Goal: Leave review/rating: Share an evaluation or opinion about a product, service, or content

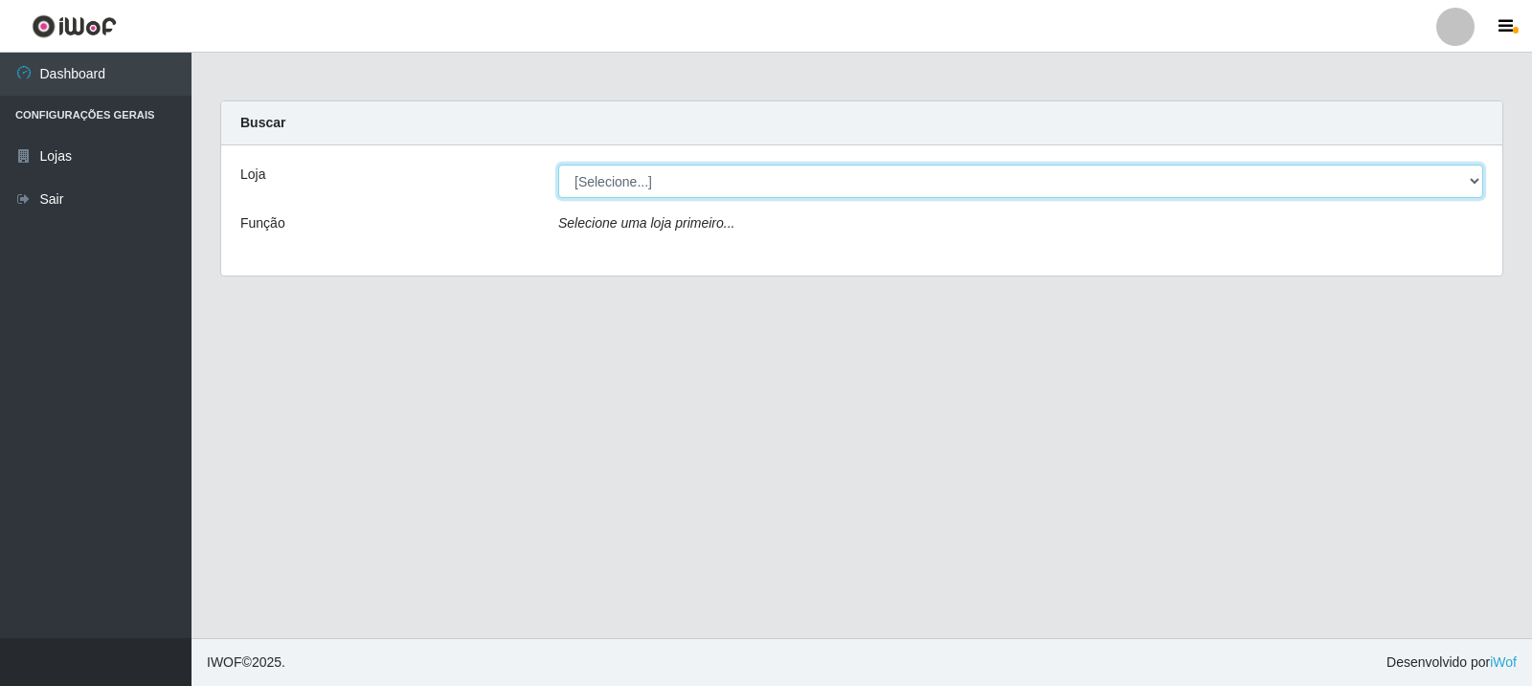
click at [717, 179] on select "[Selecione...] Rede Compras Supermercados - LOJA 3" at bounding box center [1020, 182] width 925 height 34
select select "162"
click at [558, 165] on select "[Selecione...] Rede Compras Supermercados - LOJA 3" at bounding box center [1020, 182] width 925 height 34
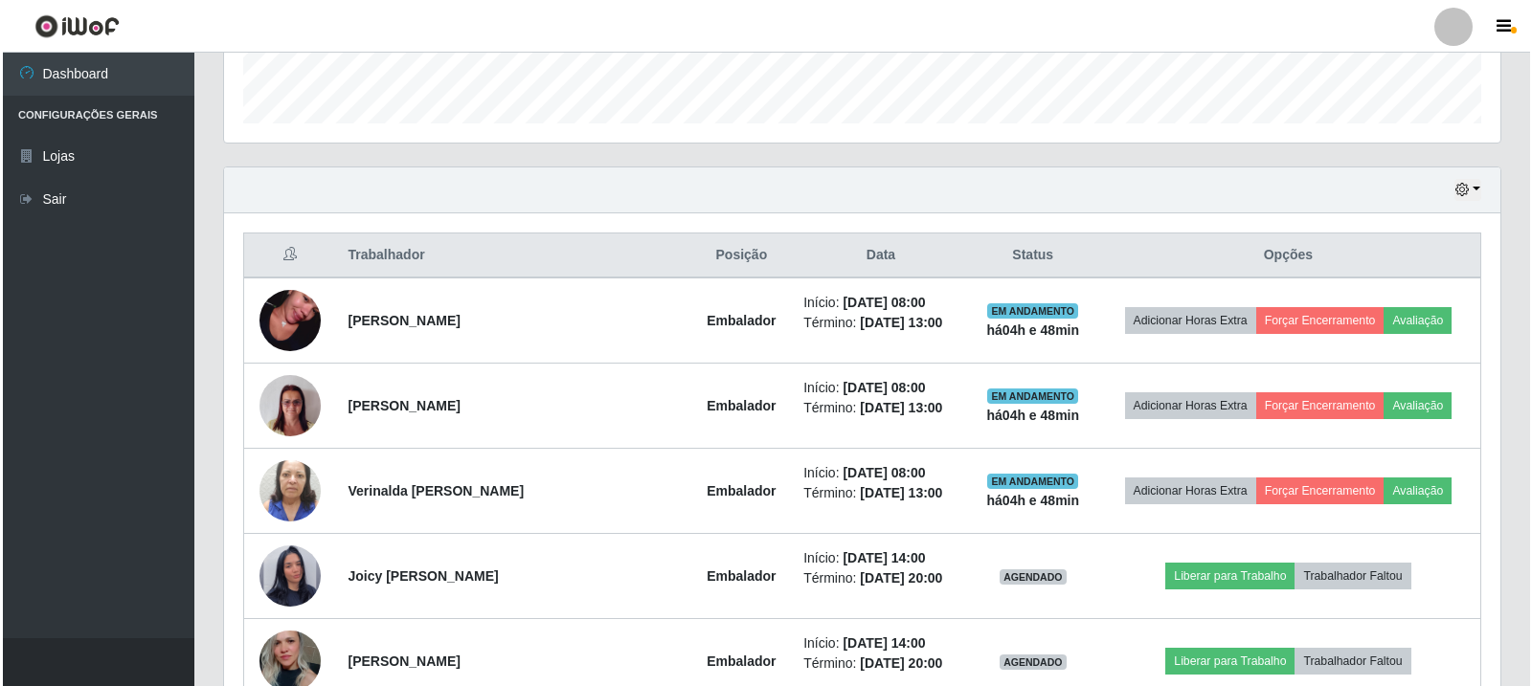
scroll to position [574, 0]
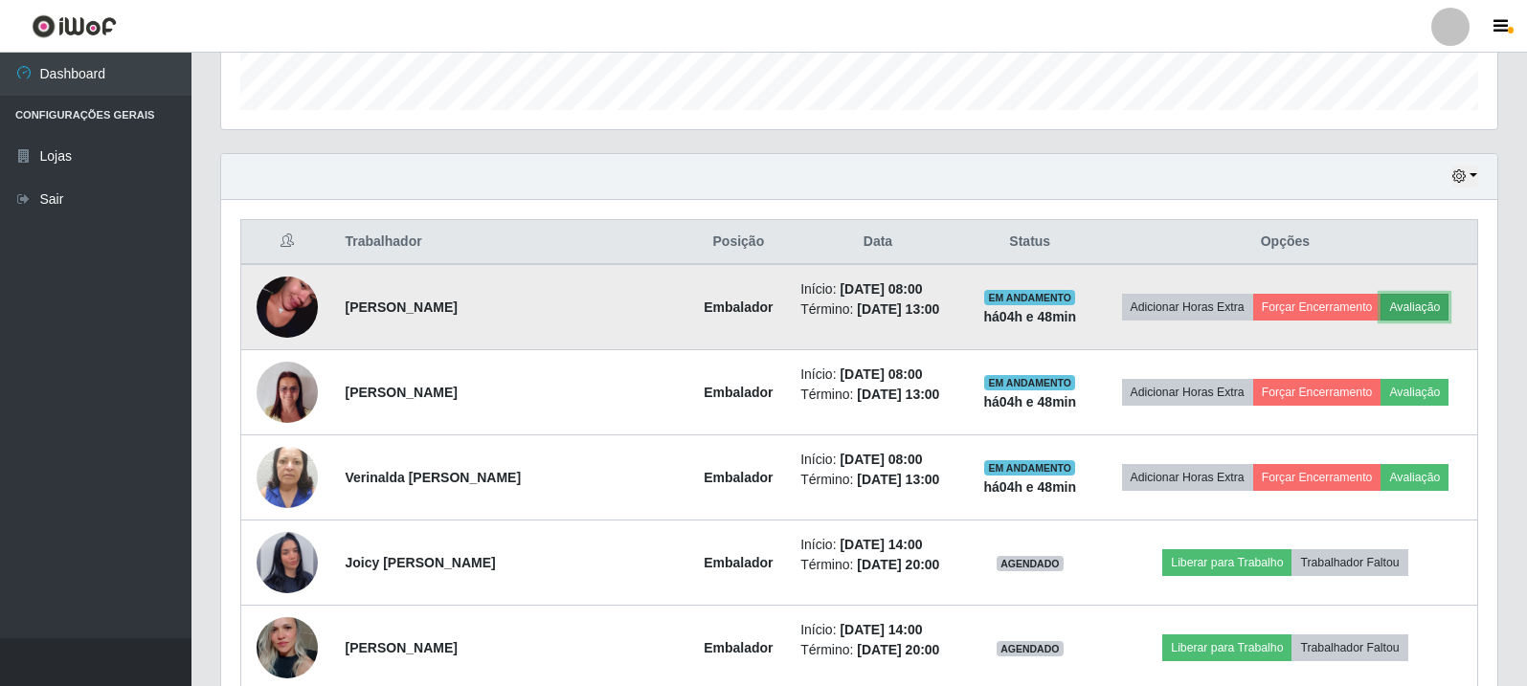
click at [1416, 301] on button "Avaliação" at bounding box center [1414, 307] width 68 height 27
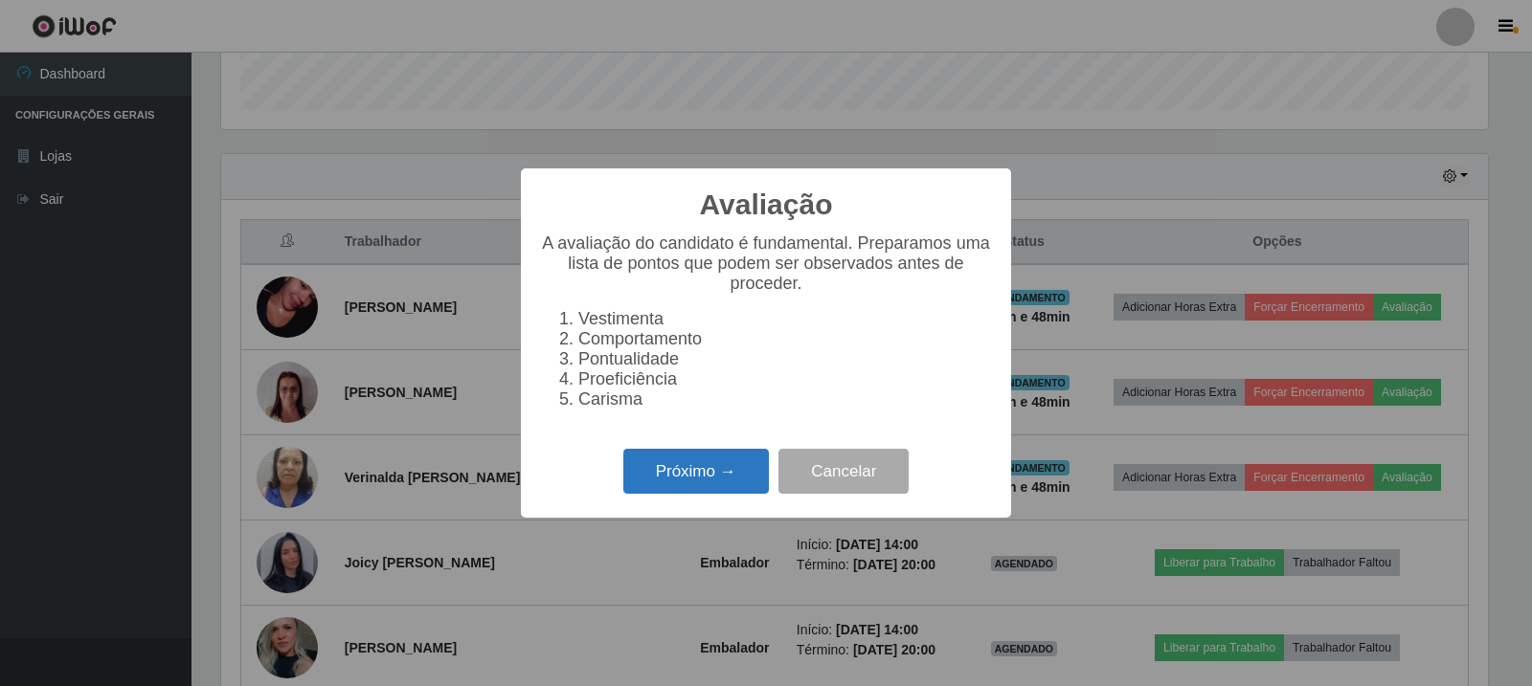
click at [663, 469] on button "Próximo →" at bounding box center [696, 471] width 146 height 45
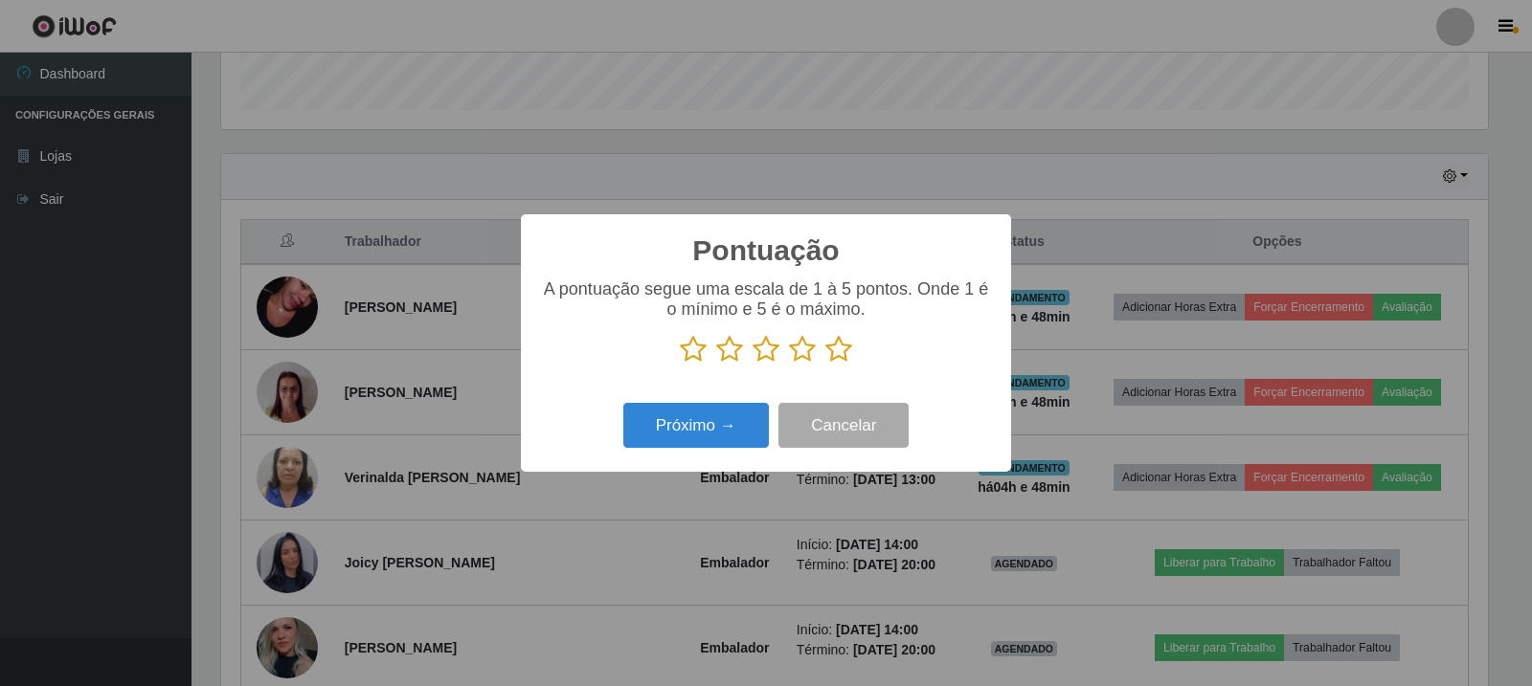
click at [839, 344] on icon at bounding box center [838, 349] width 27 height 29
click at [825, 364] on input "radio" at bounding box center [825, 364] width 0 height 0
click at [751, 419] on button "Próximo →" at bounding box center [696, 425] width 146 height 45
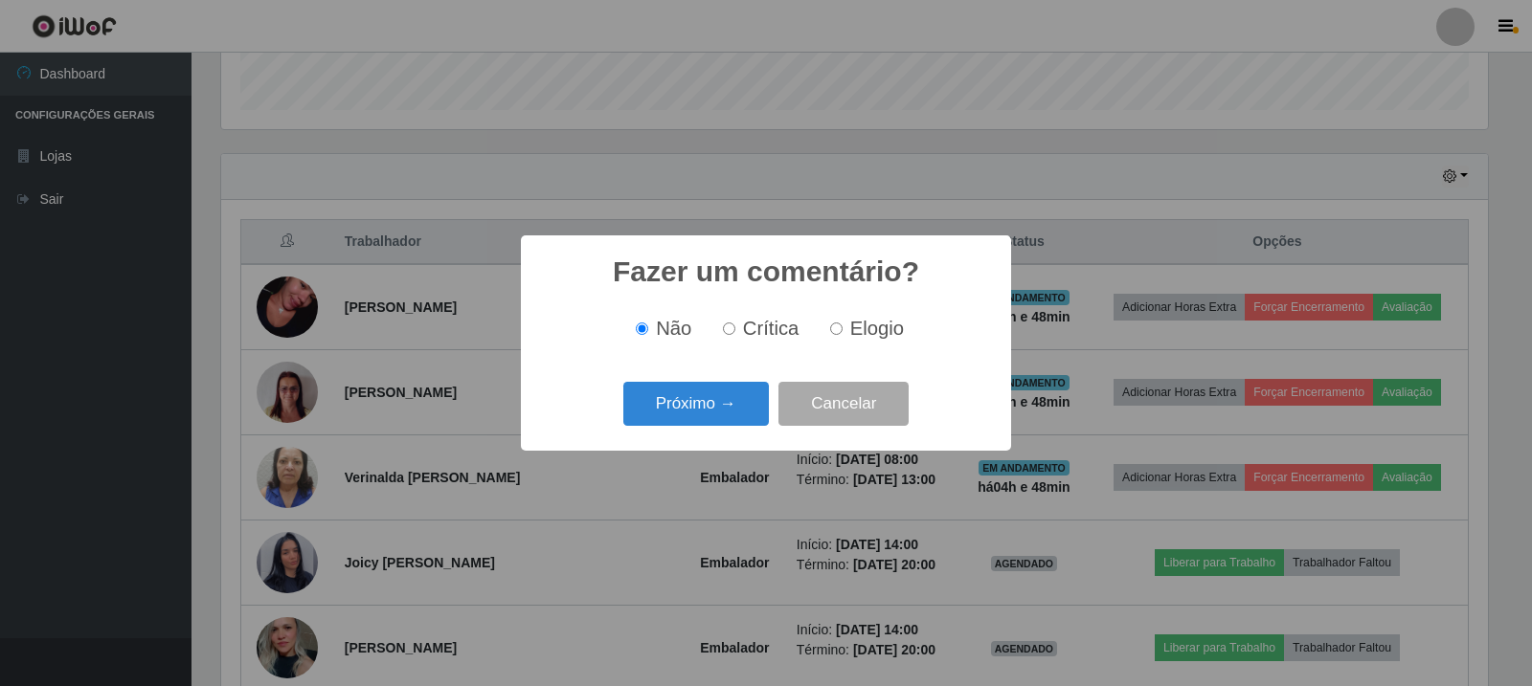
click at [835, 322] on label "Elogio" at bounding box center [862, 329] width 81 height 22
click at [835, 323] on input "Elogio" at bounding box center [836, 329] width 12 height 12
radio input "true"
click at [752, 392] on button "Próximo →" at bounding box center [696, 404] width 146 height 45
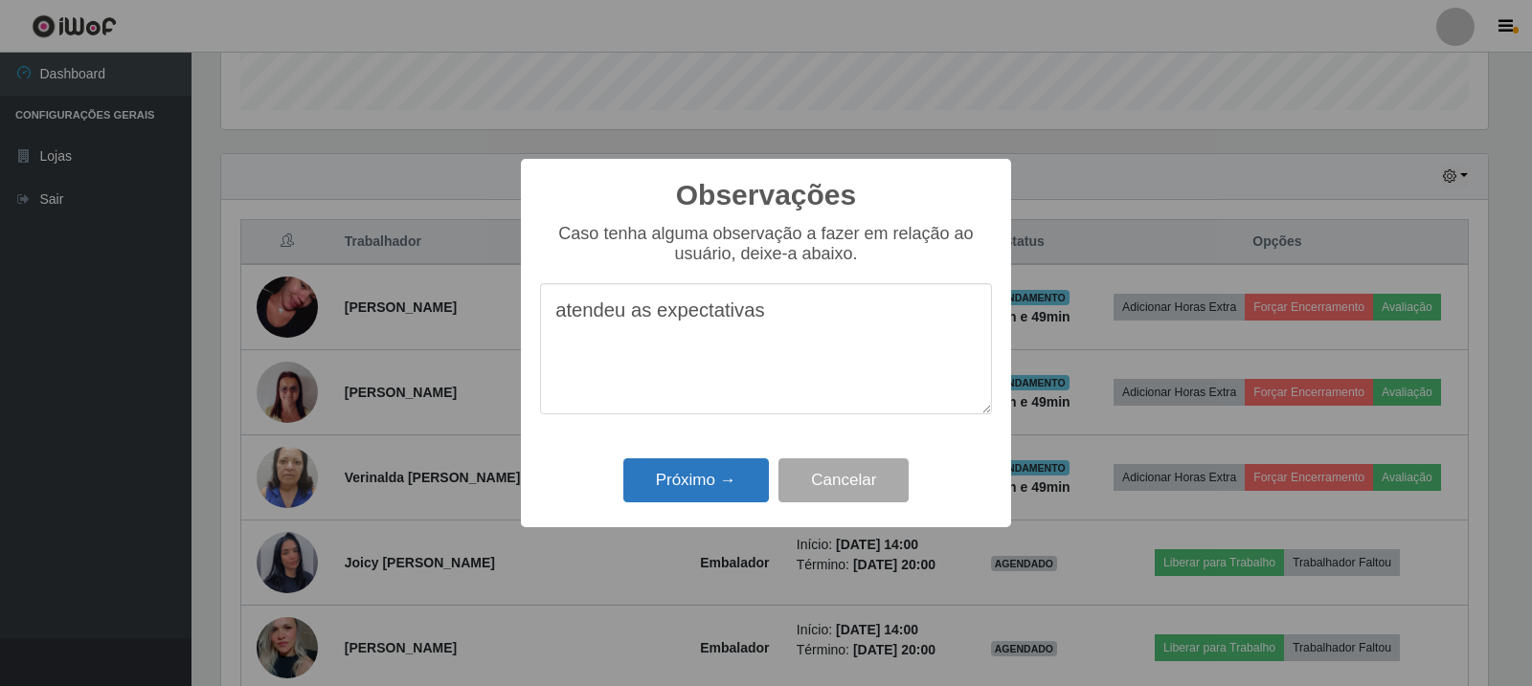
type textarea "atendeu as expectativas"
click at [720, 478] on button "Próximo →" at bounding box center [696, 481] width 146 height 45
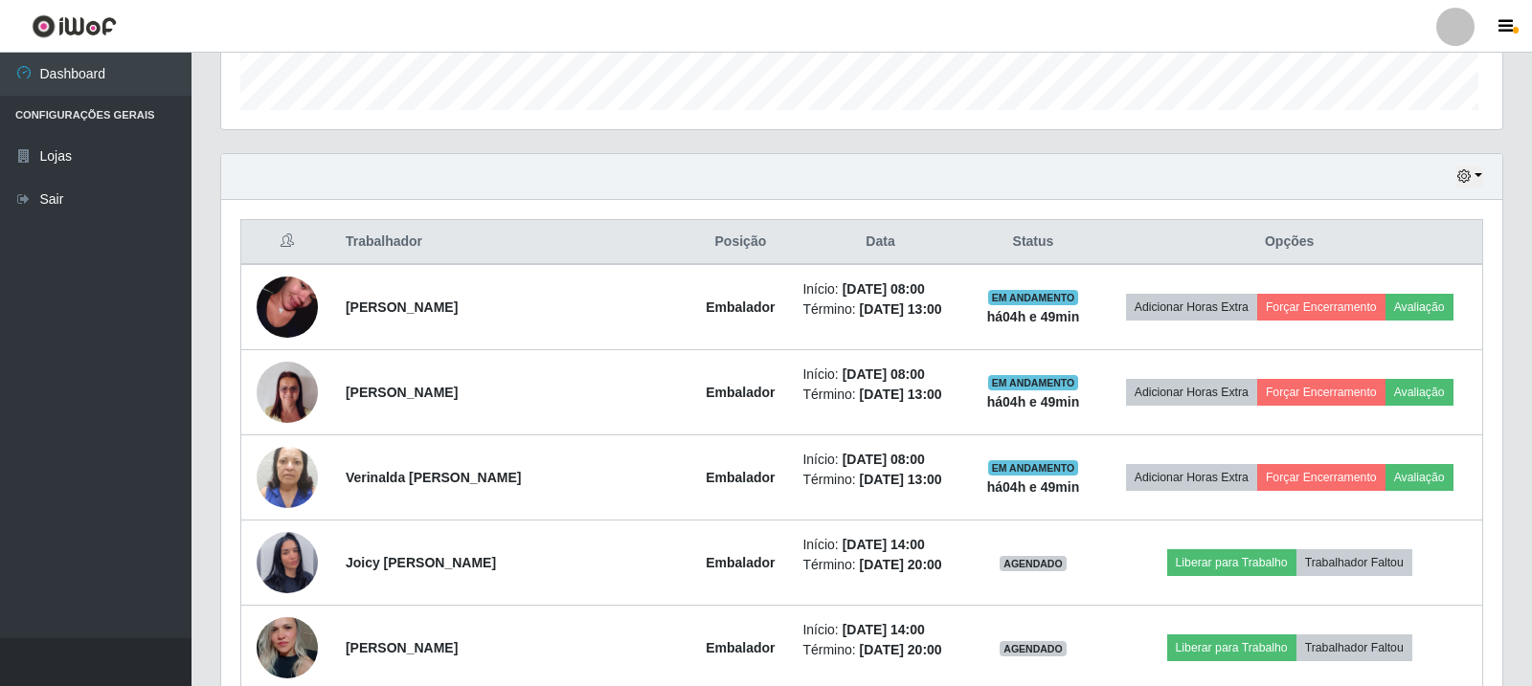
scroll to position [397, 1276]
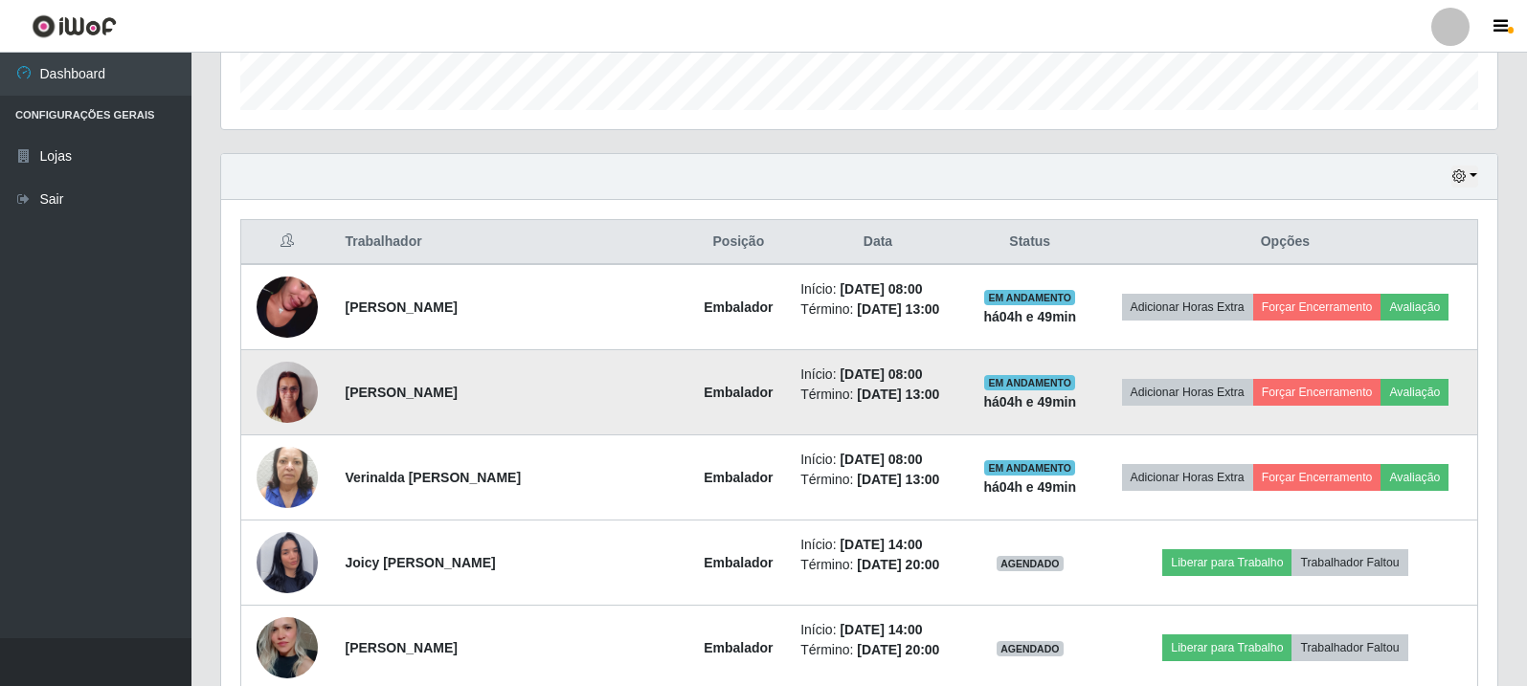
click at [1449, 400] on td "Adicionar Horas Extra Forçar Encerramento Avaliação" at bounding box center [1285, 392] width 385 height 85
click at [1423, 399] on button "Avaliação" at bounding box center [1414, 392] width 68 height 27
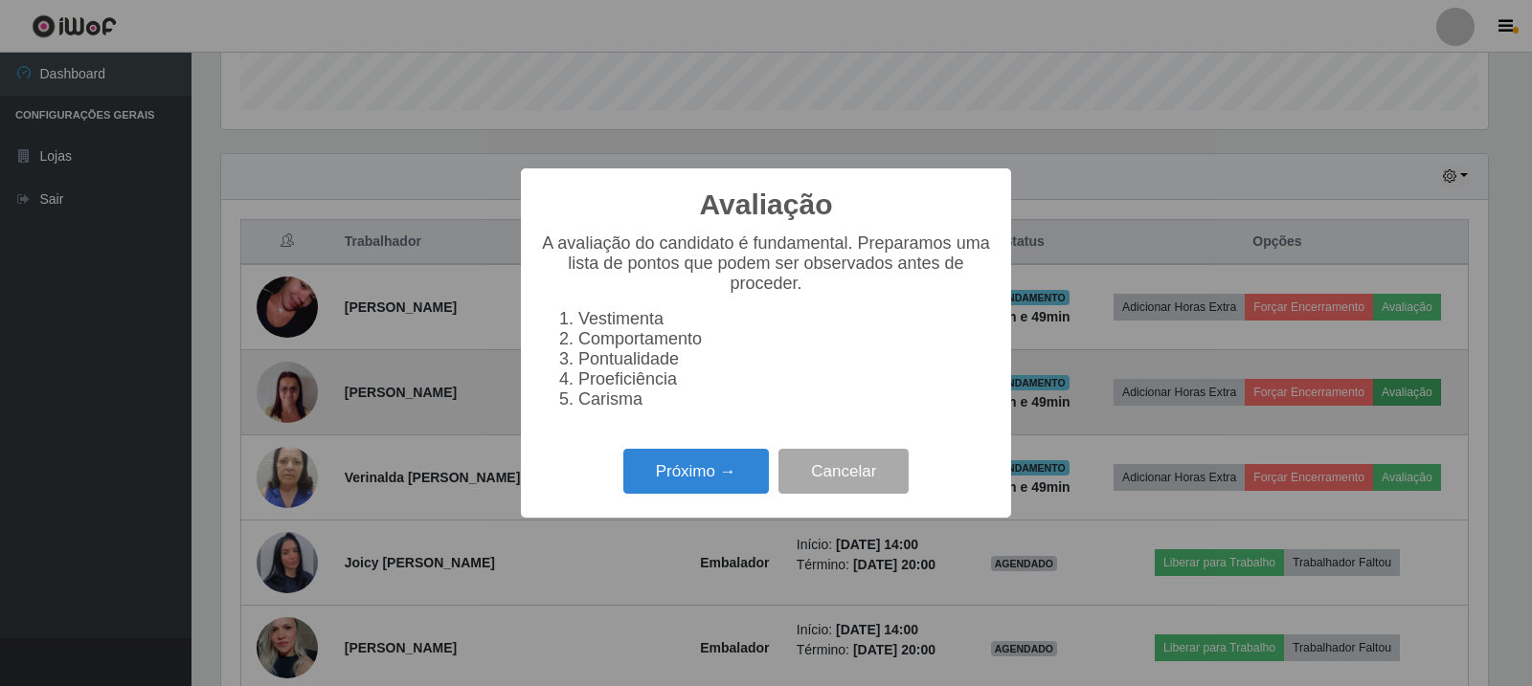
scroll to position [397, 1267]
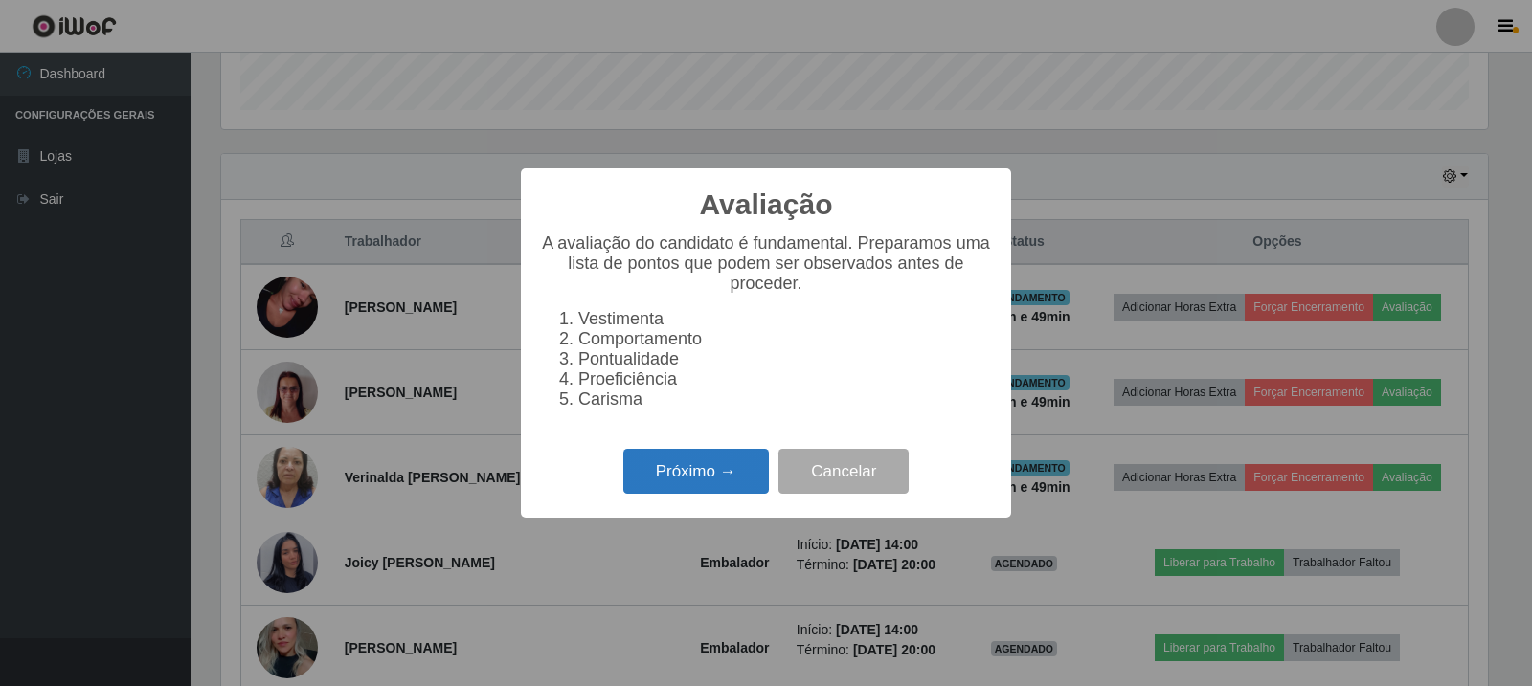
click at [736, 468] on button "Próximo →" at bounding box center [696, 471] width 146 height 45
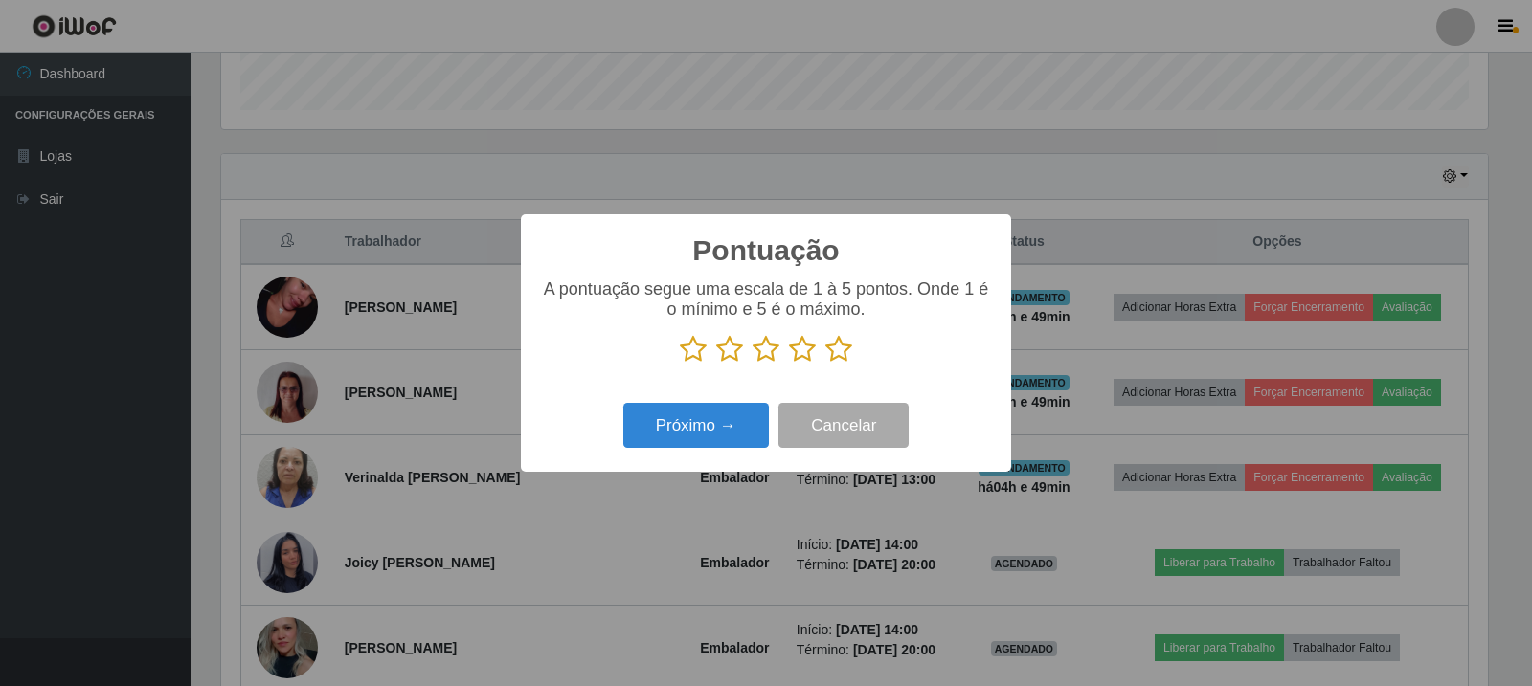
scroll to position [956938, 956069]
click at [841, 349] on icon at bounding box center [838, 349] width 27 height 29
click at [825, 364] on input "radio" at bounding box center [825, 364] width 0 height 0
click at [724, 436] on button "Próximo →" at bounding box center [696, 425] width 146 height 45
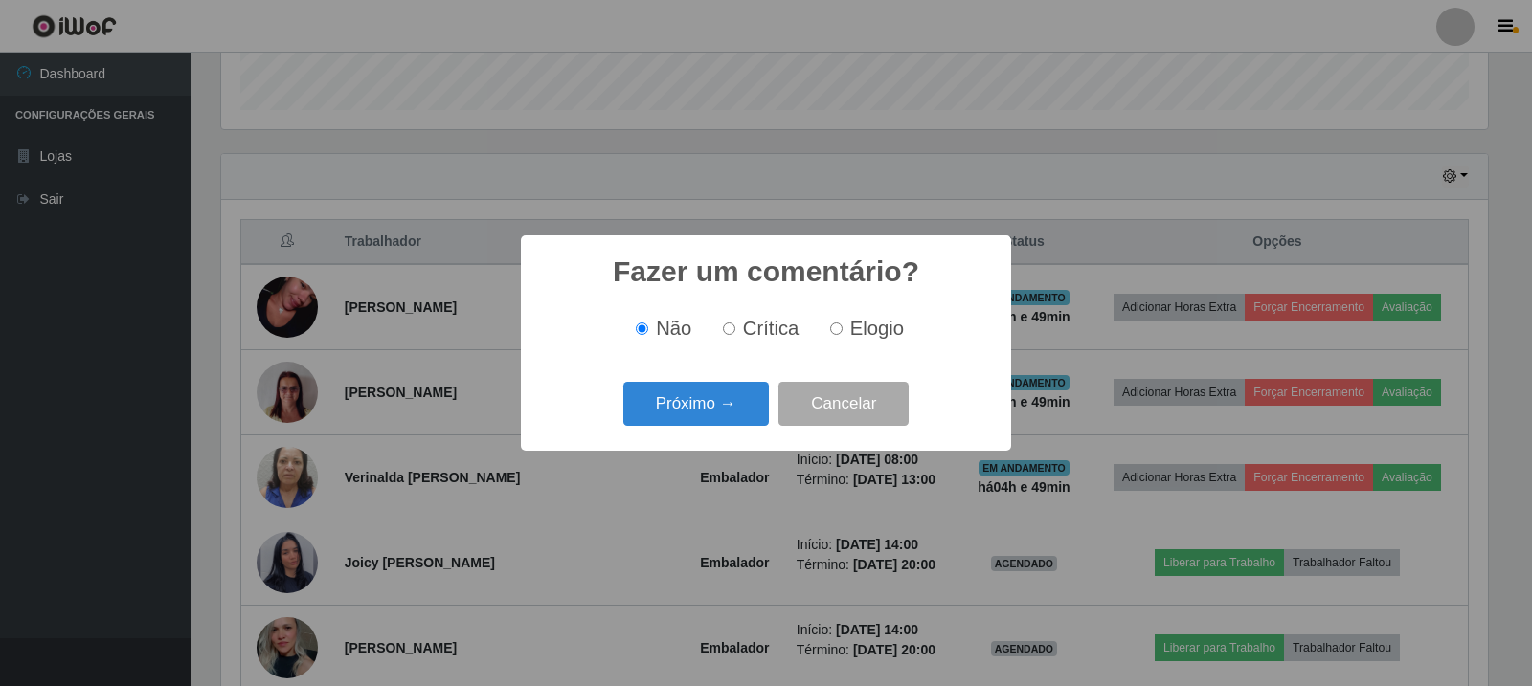
click at [839, 330] on input "Elogio" at bounding box center [836, 329] width 12 height 12
radio input "true"
click at [769, 394] on button "Próximo →" at bounding box center [696, 404] width 146 height 45
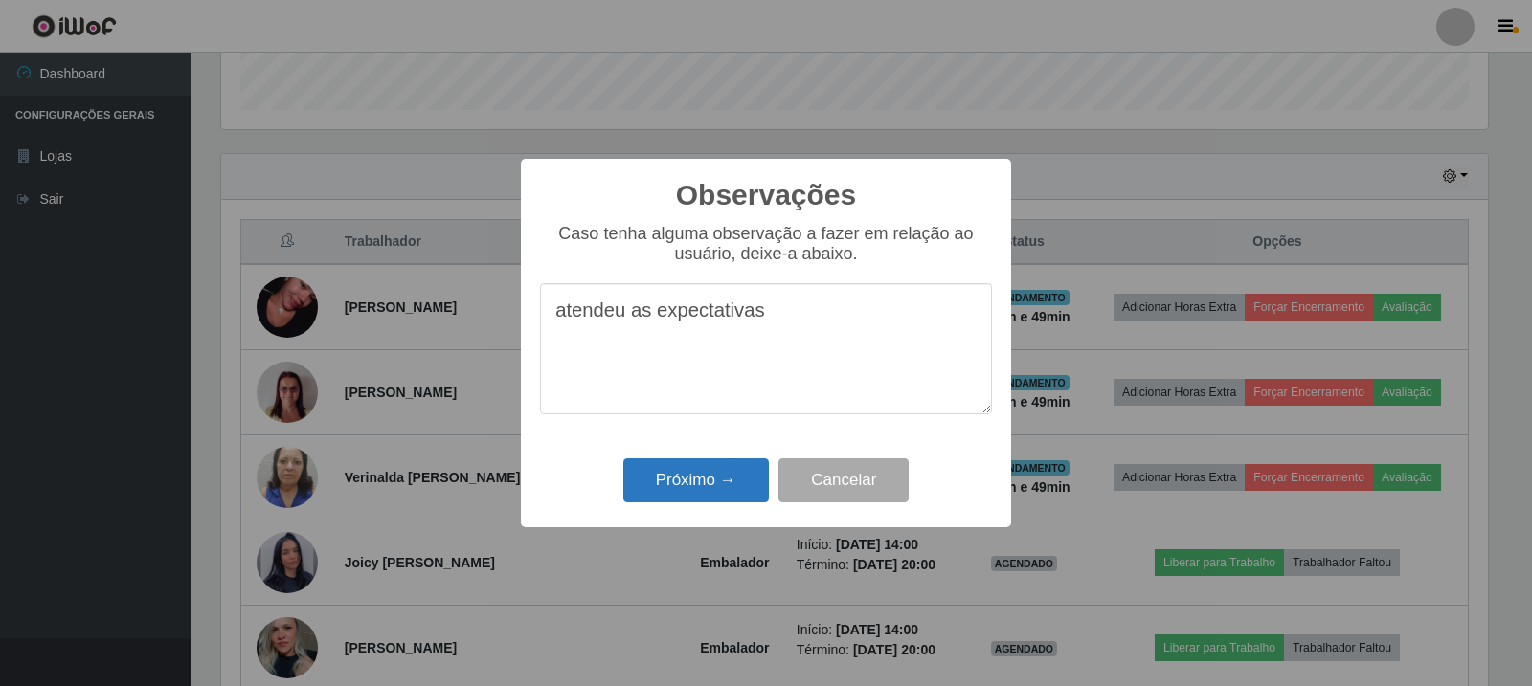
type textarea "atendeu as expectativas"
click at [727, 467] on button "Próximo →" at bounding box center [696, 481] width 146 height 45
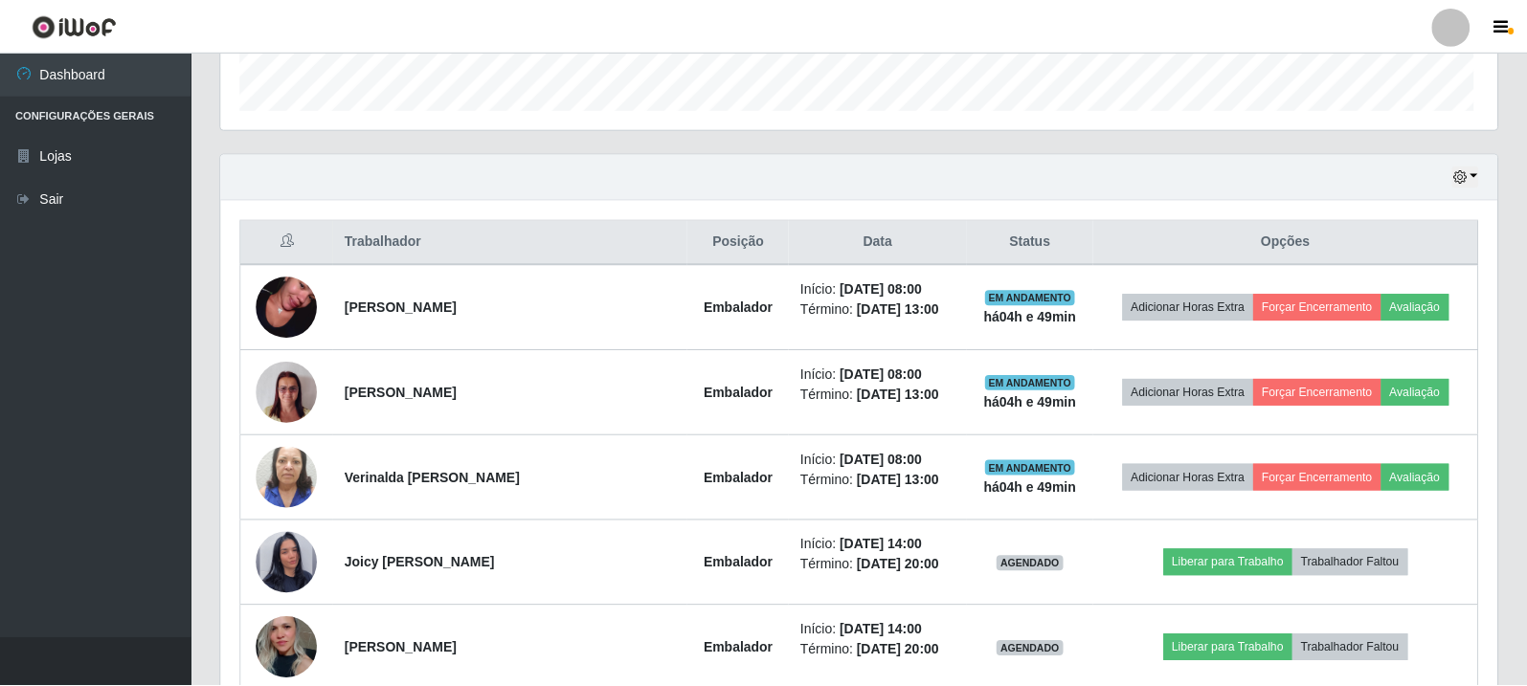
scroll to position [397, 1276]
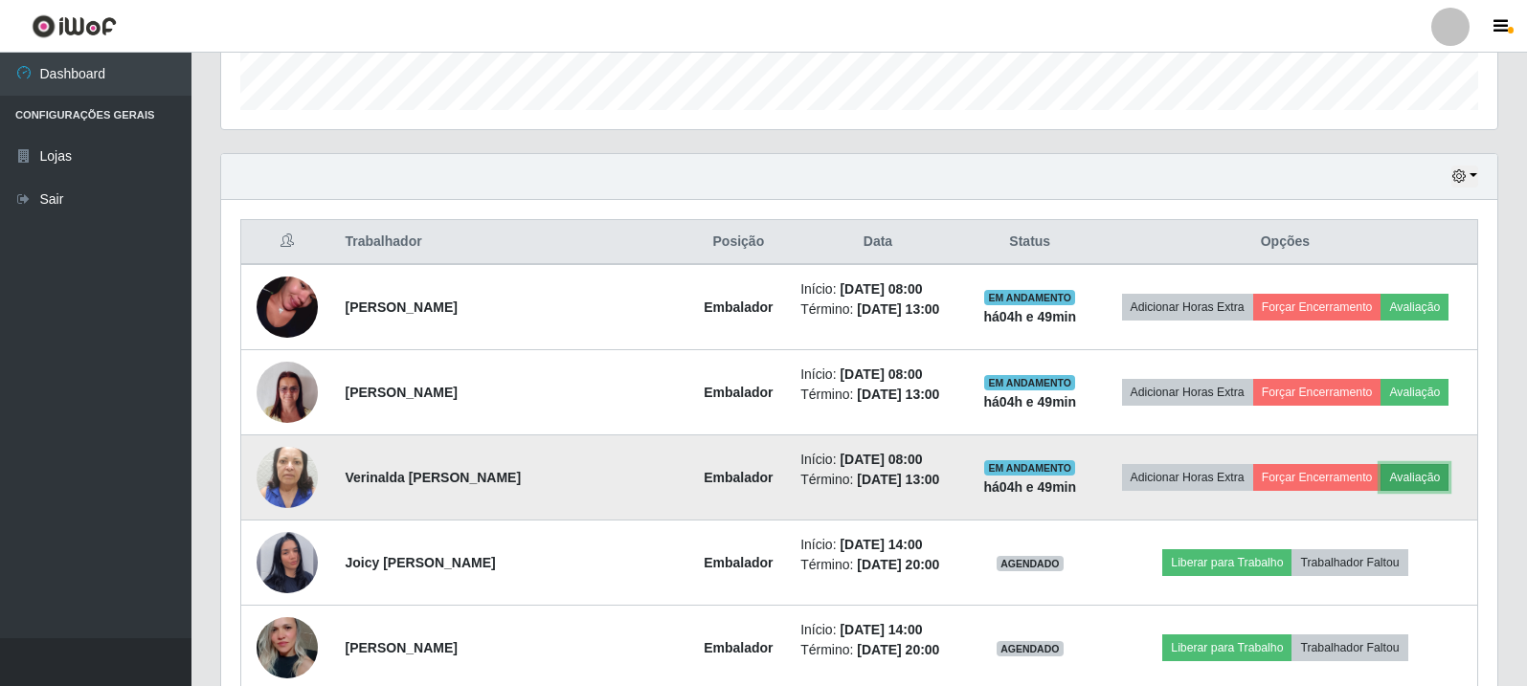
click at [1417, 478] on button "Avaliação" at bounding box center [1414, 477] width 68 height 27
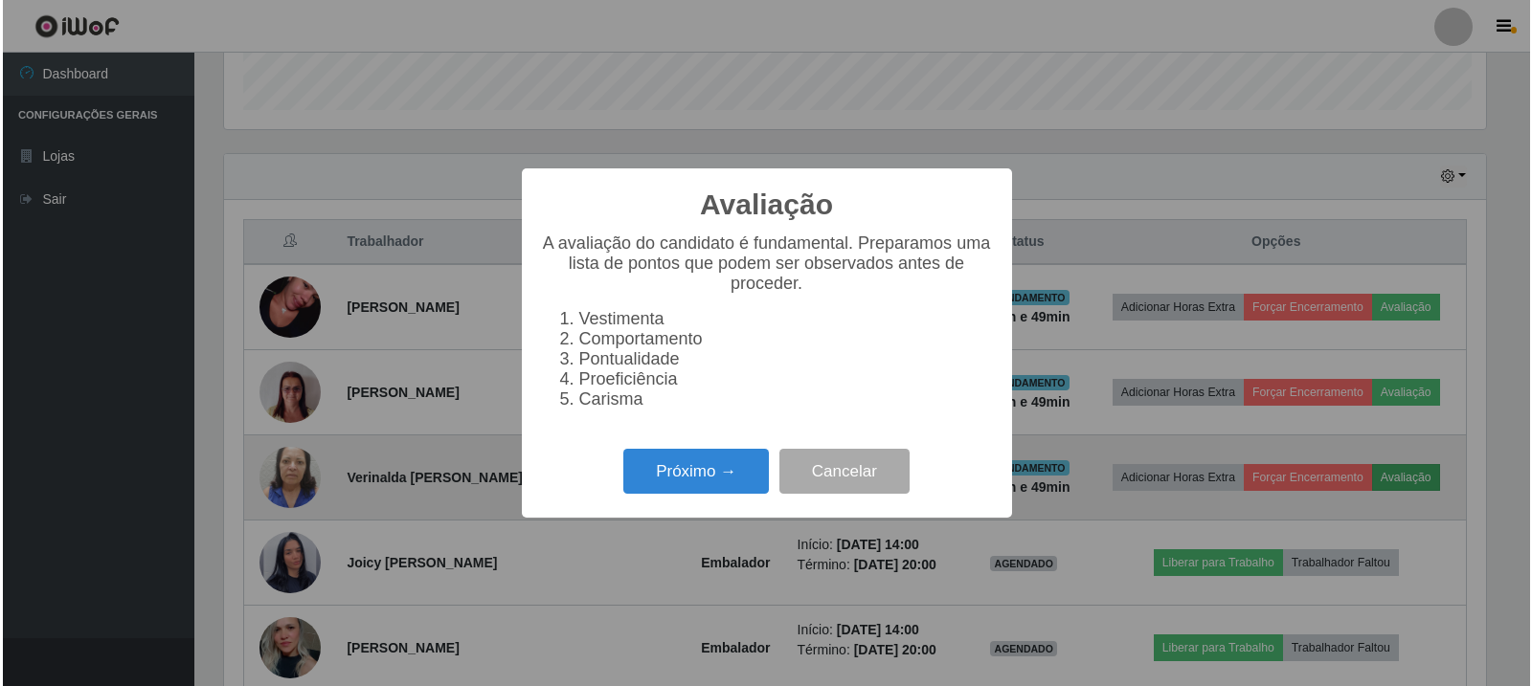
scroll to position [397, 1267]
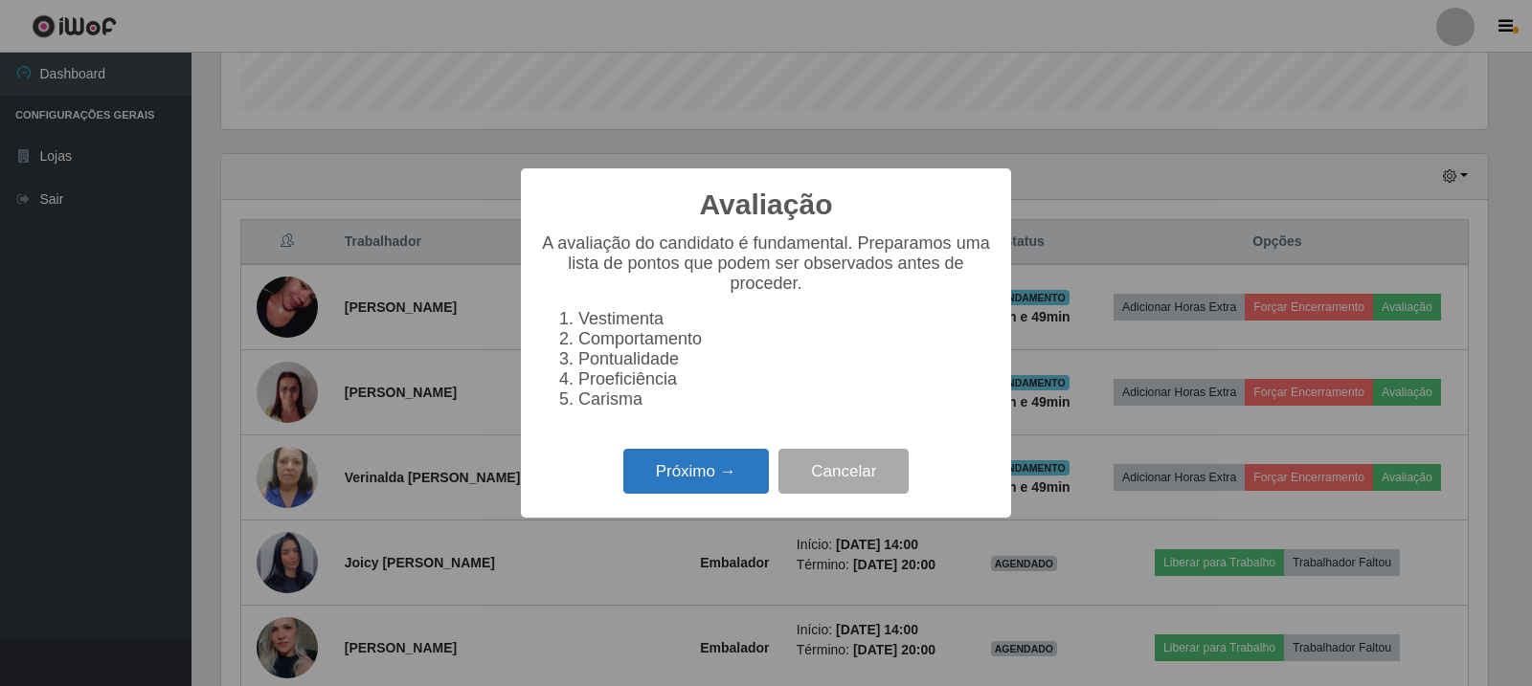
click at [741, 465] on button "Próximo →" at bounding box center [696, 471] width 146 height 45
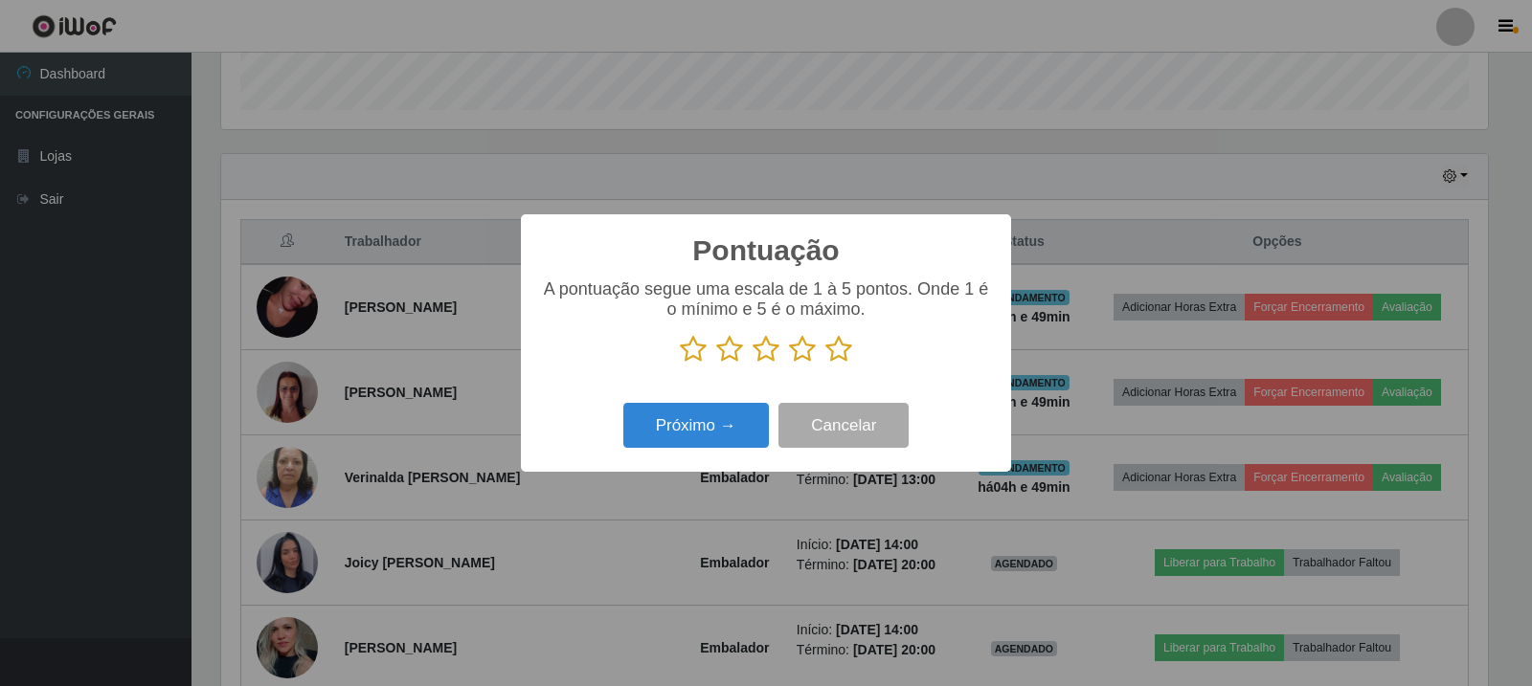
click at [851, 345] on icon at bounding box center [838, 349] width 27 height 29
click at [825, 364] on input "radio" at bounding box center [825, 364] width 0 height 0
click at [717, 408] on button "Próximo →" at bounding box center [696, 425] width 146 height 45
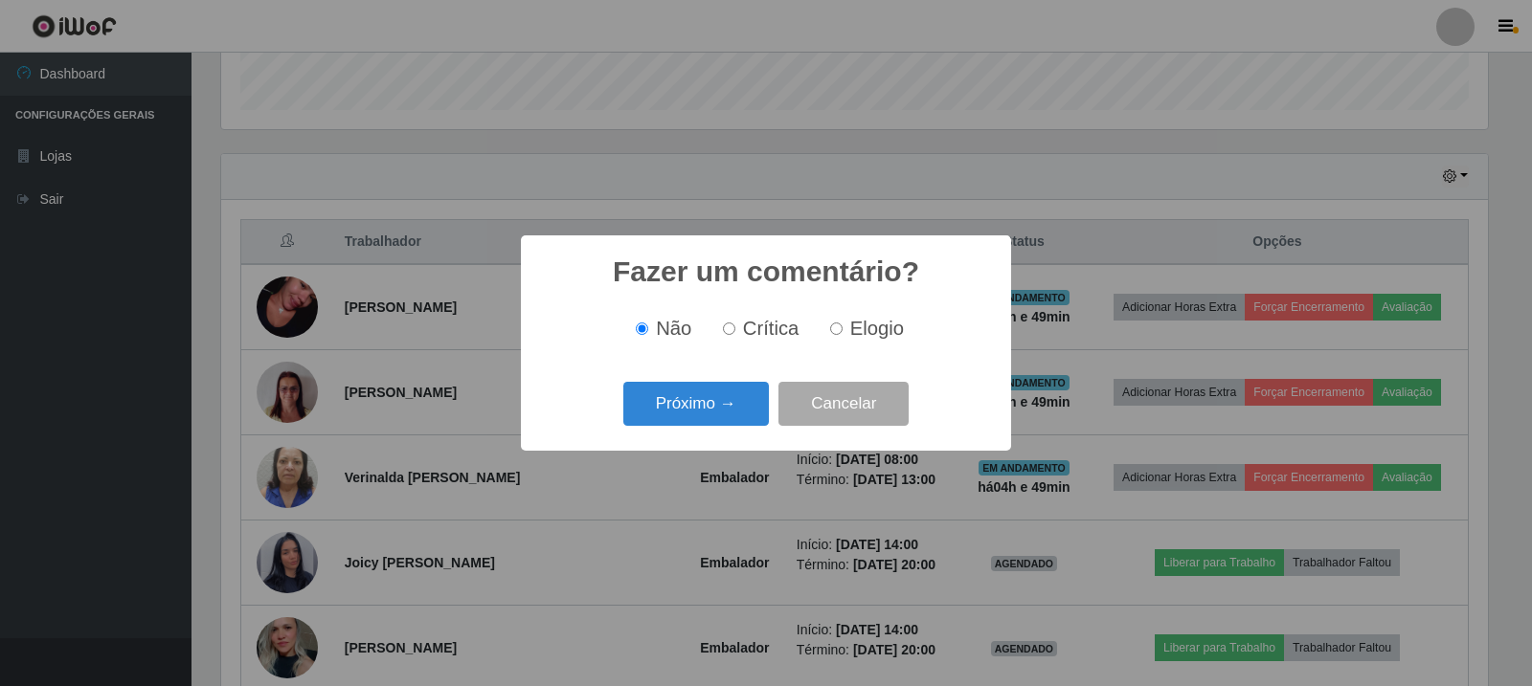
click at [843, 329] on label "Elogio" at bounding box center [862, 329] width 81 height 22
click at [842, 329] on input "Elogio" at bounding box center [836, 329] width 12 height 12
radio input "true"
click at [720, 409] on button "Próximo →" at bounding box center [696, 404] width 146 height 45
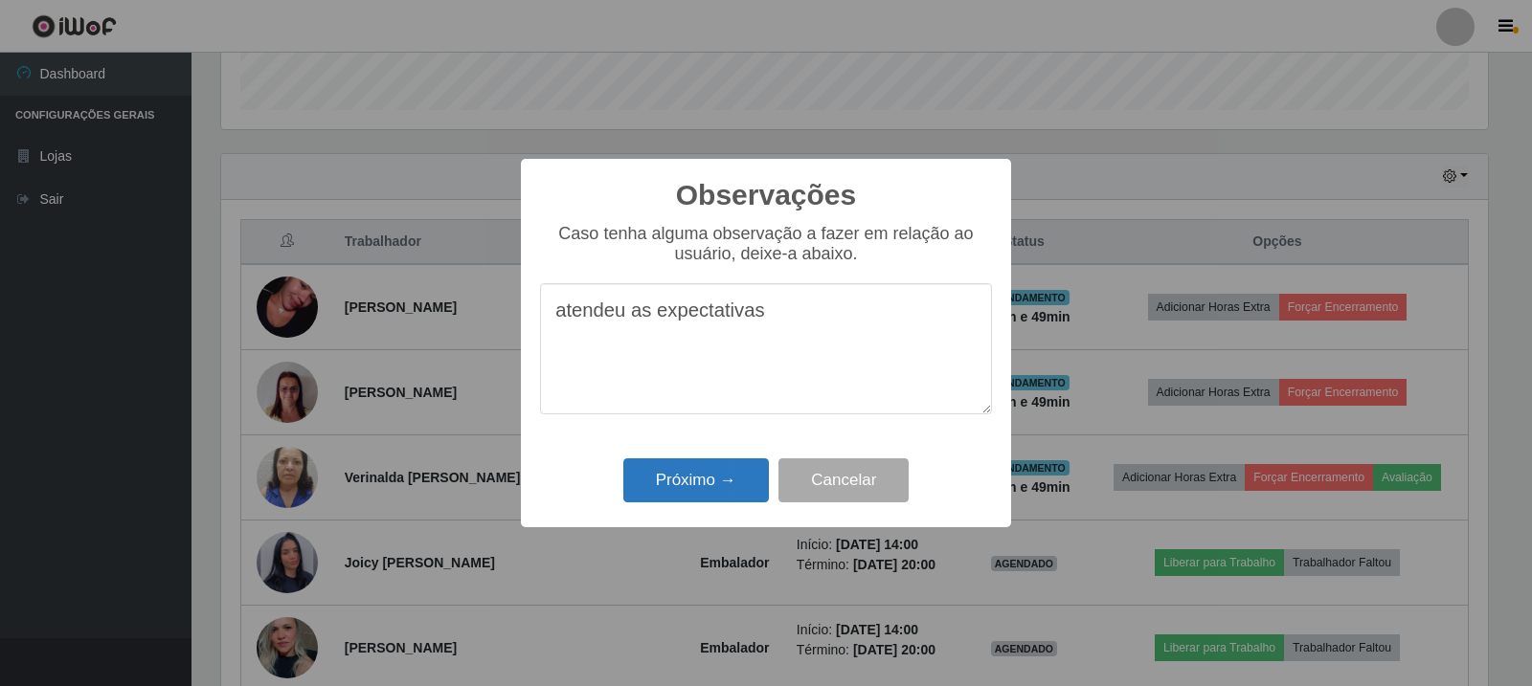
type textarea "atendeu as expectativas"
click at [733, 494] on button "Próximo →" at bounding box center [696, 481] width 146 height 45
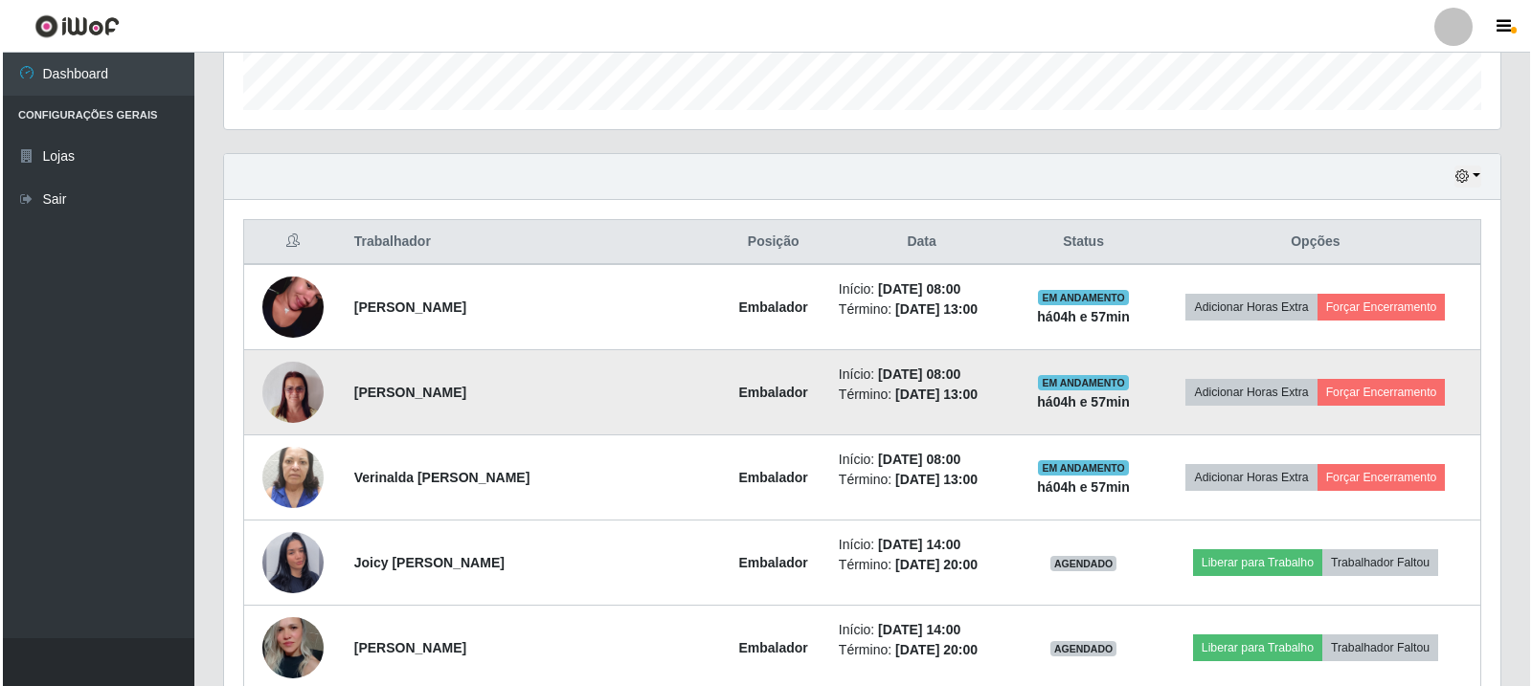
scroll to position [564, 0]
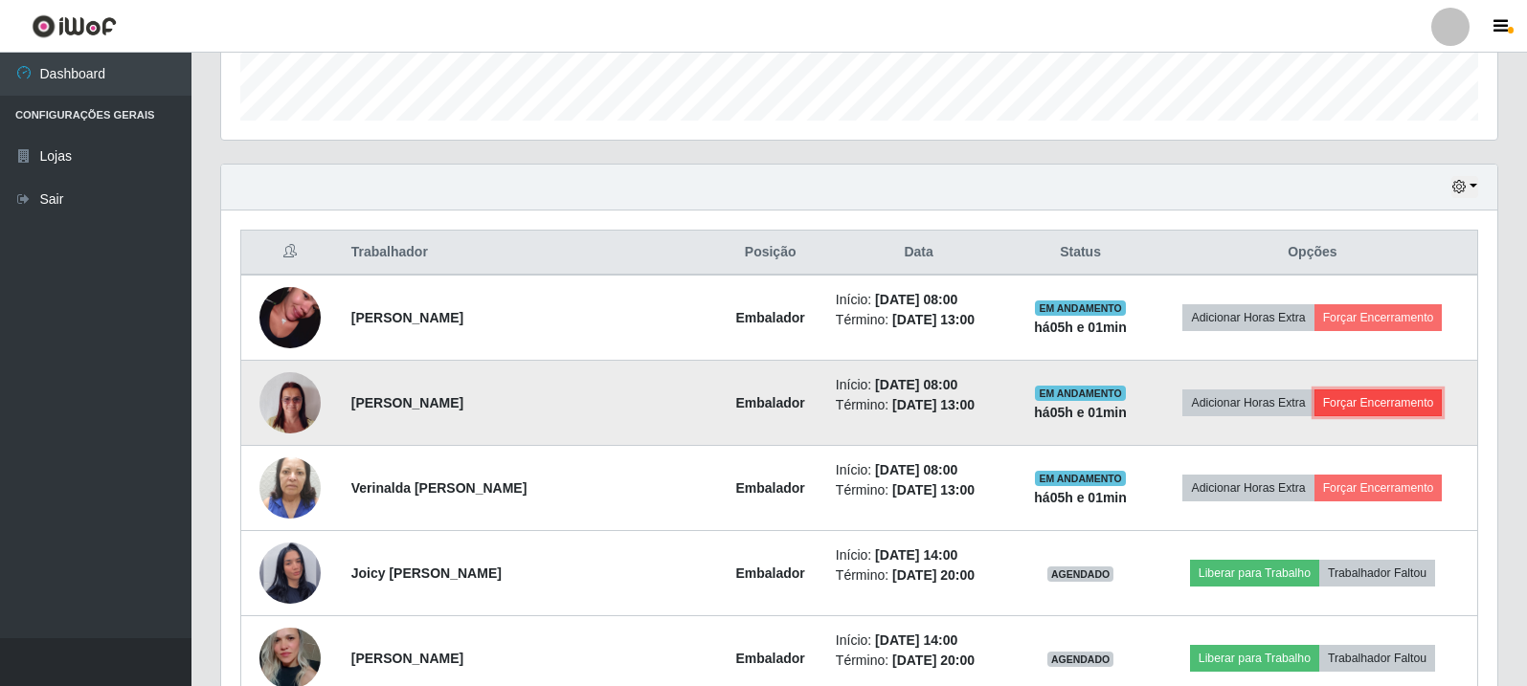
click at [1407, 400] on button "Forçar Encerramento" at bounding box center [1378, 403] width 128 height 27
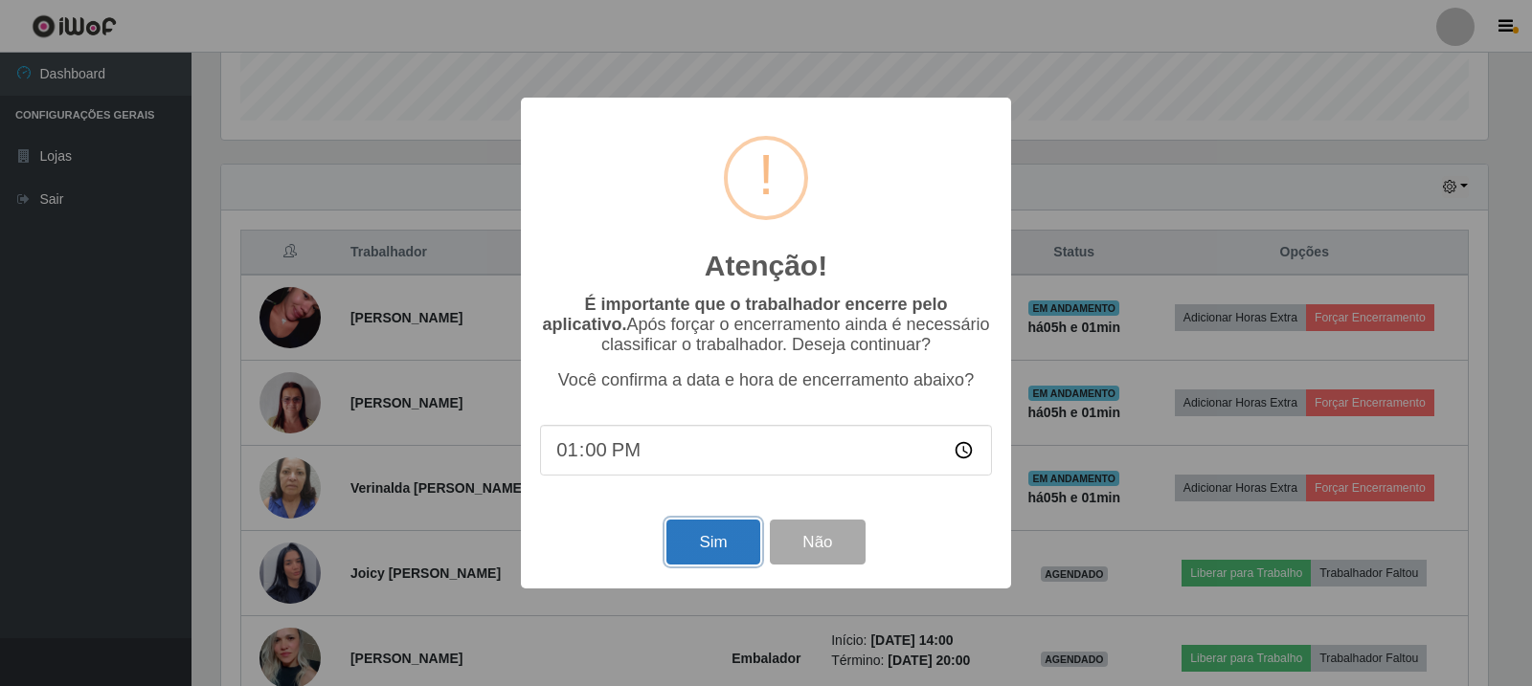
click at [718, 552] on button "Sim" at bounding box center [712, 542] width 93 height 45
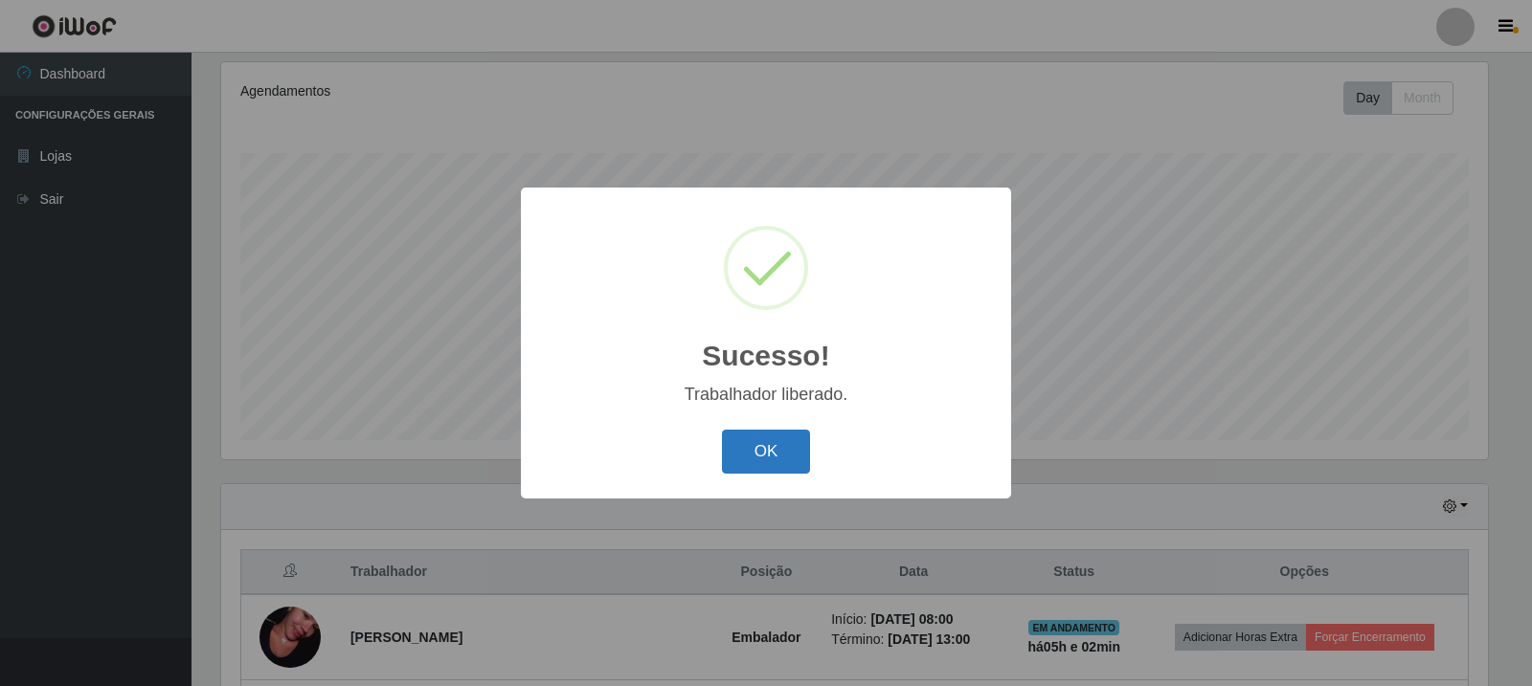
click at [761, 458] on button "OK" at bounding box center [766, 452] width 89 height 45
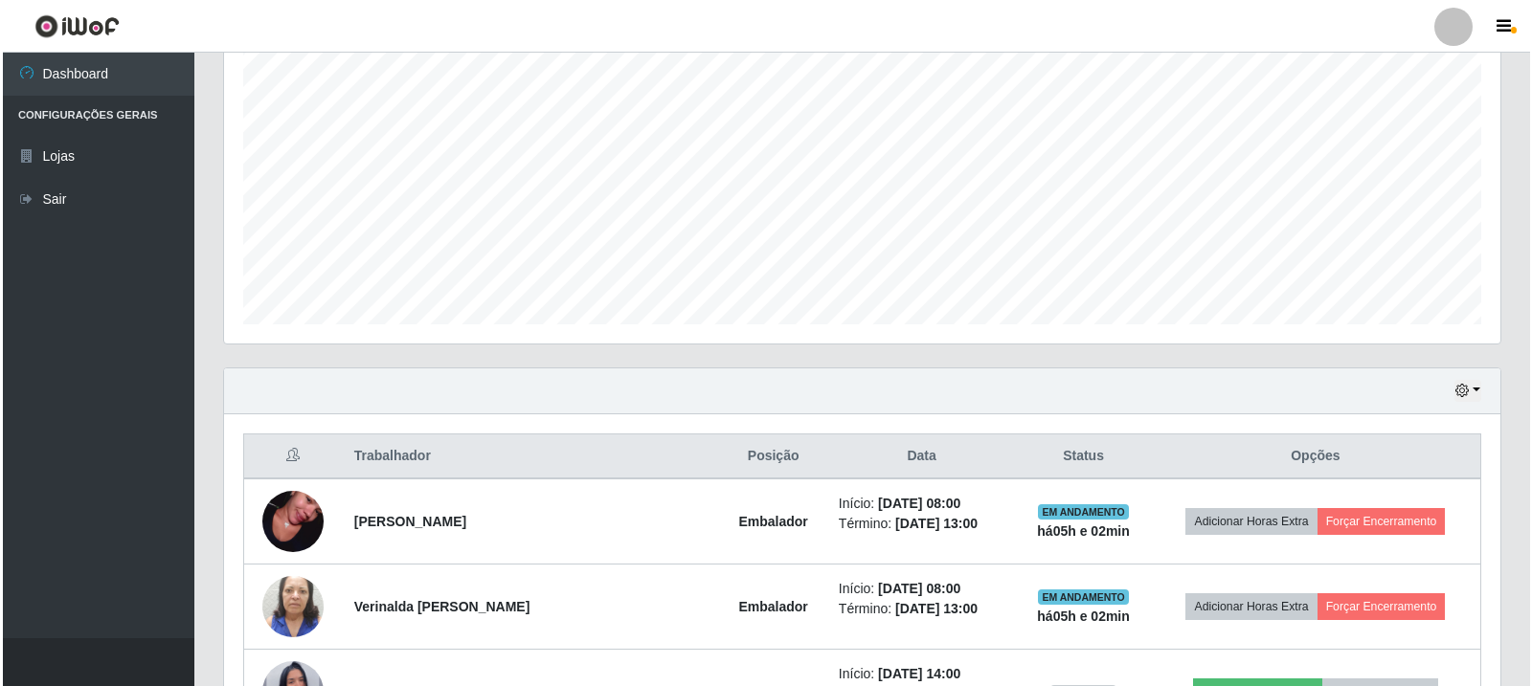
scroll to position [531, 0]
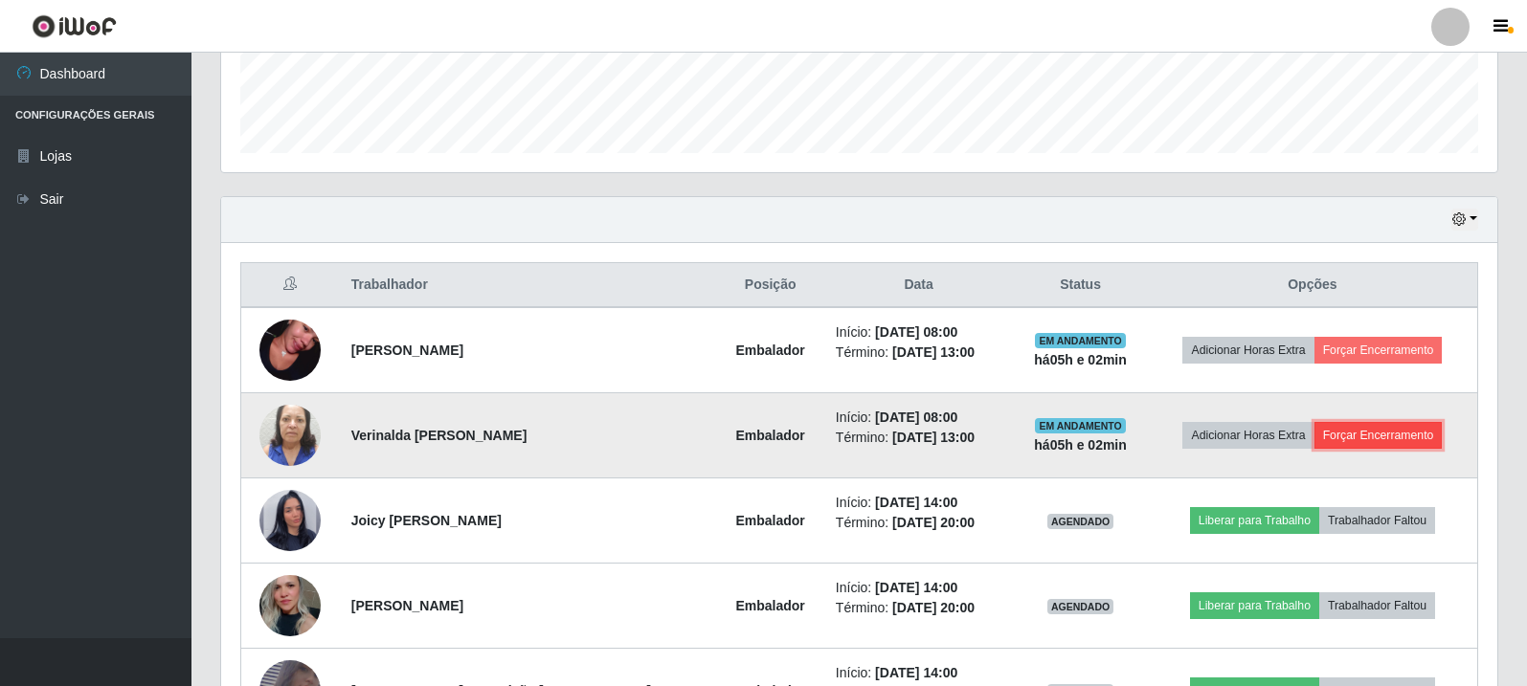
click at [1364, 435] on button "Forçar Encerramento" at bounding box center [1378, 435] width 128 height 27
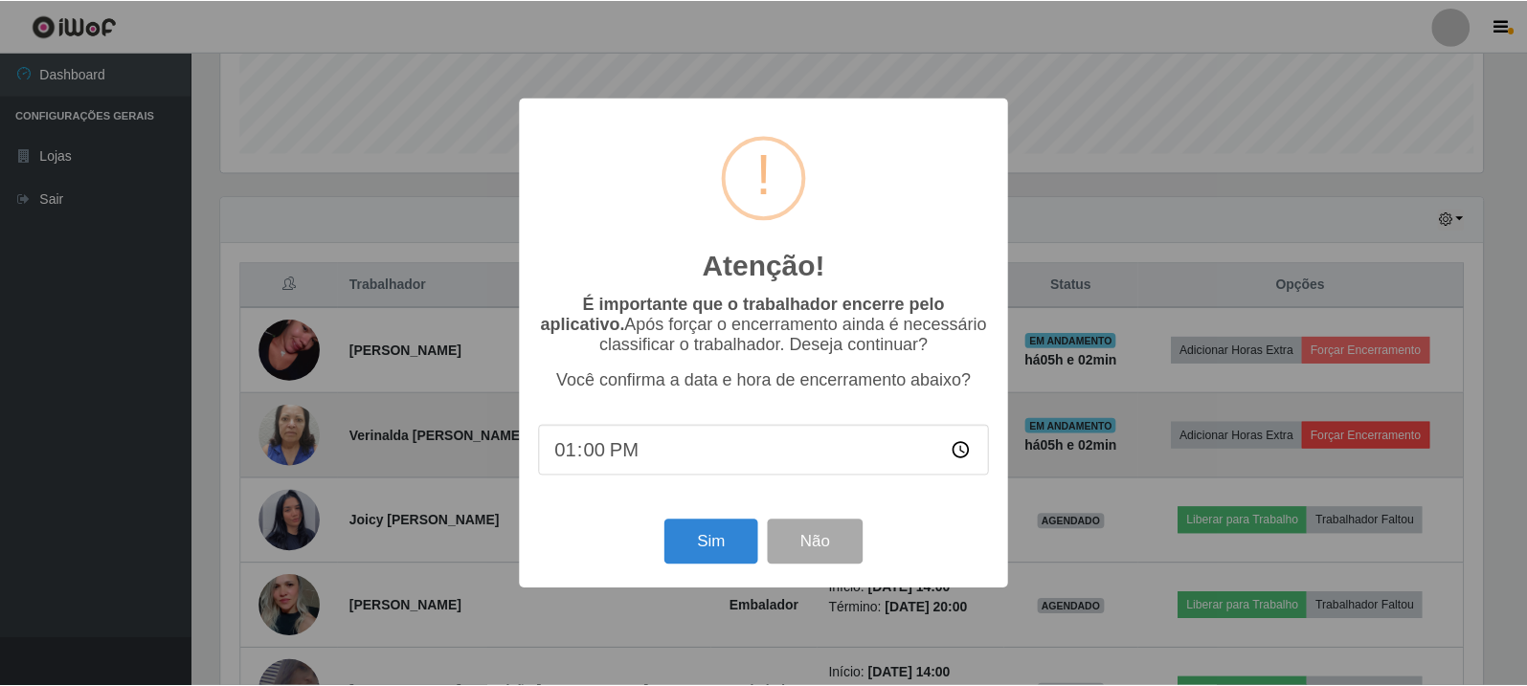
scroll to position [397, 1267]
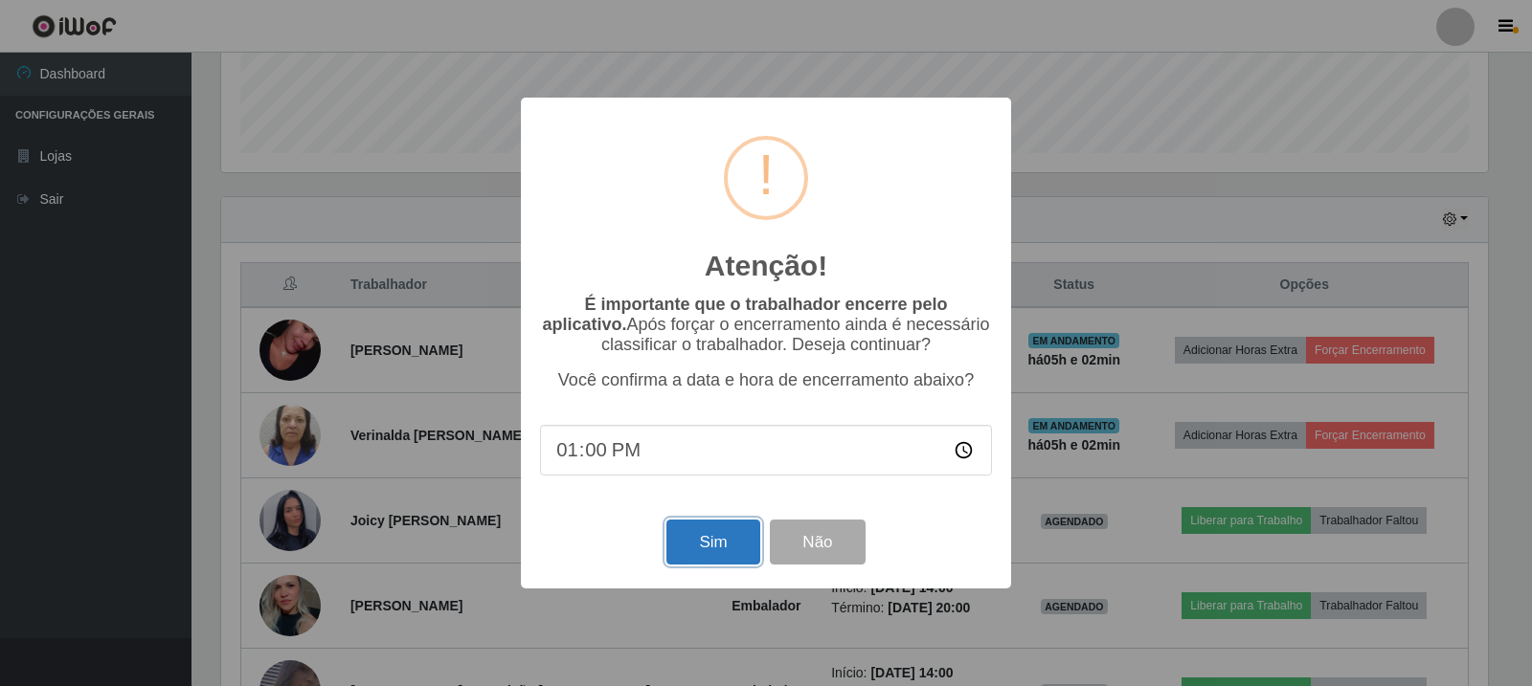
click at [705, 538] on button "Sim" at bounding box center [712, 542] width 93 height 45
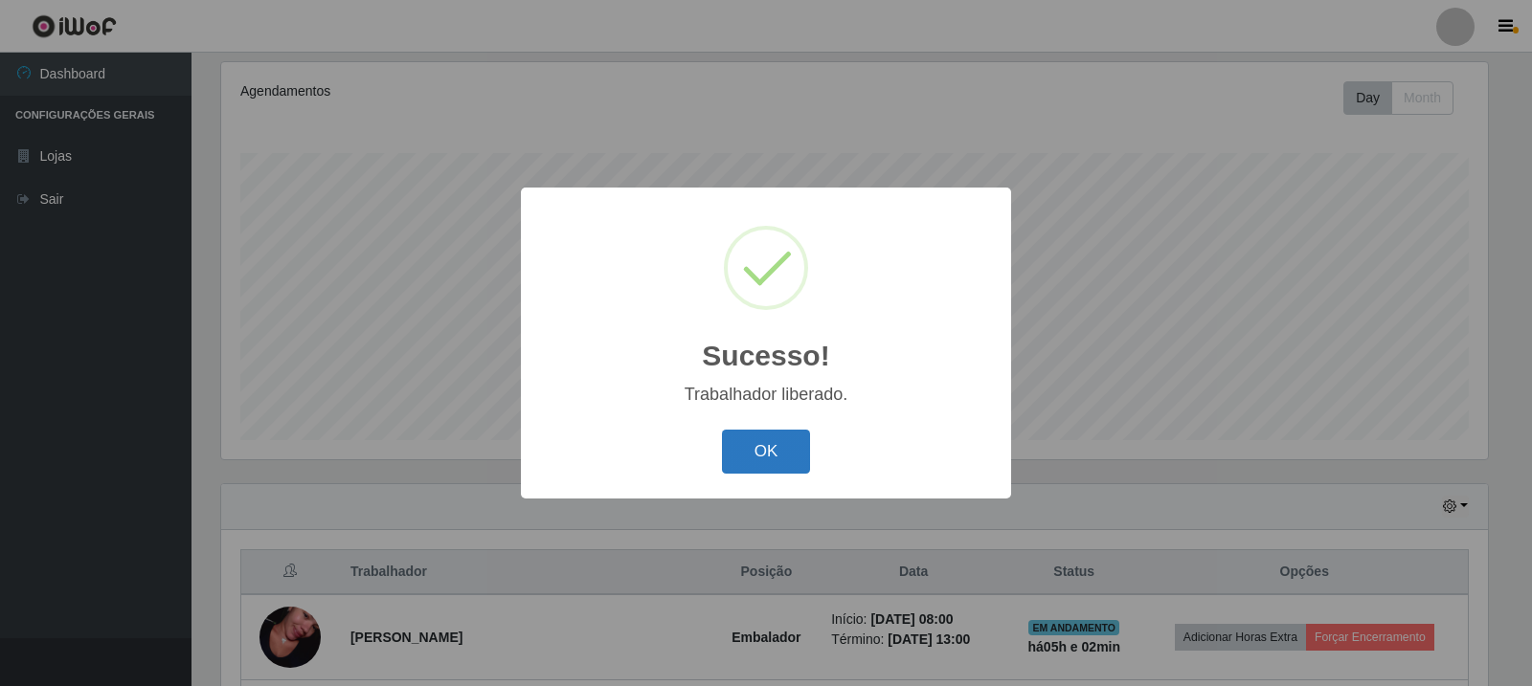
click at [801, 460] on button "OK" at bounding box center [766, 452] width 89 height 45
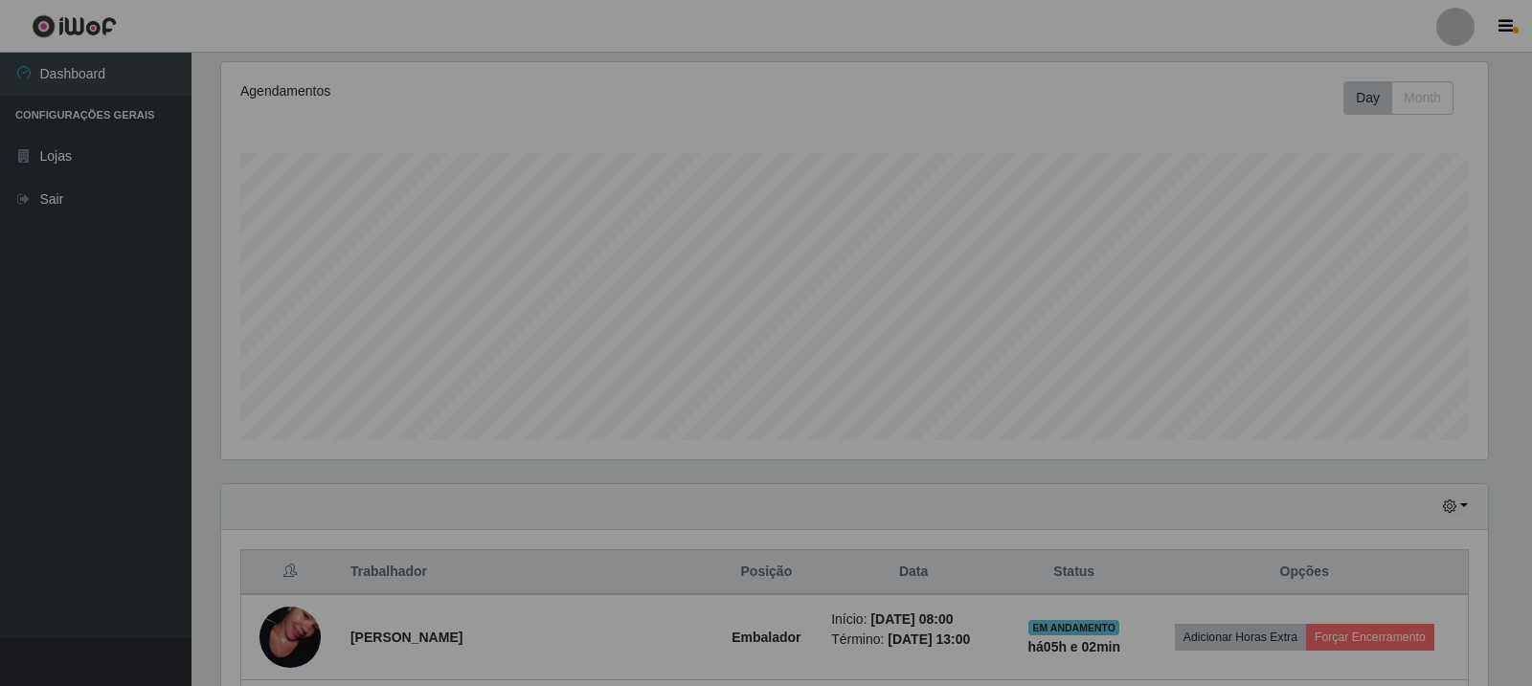
scroll to position [397, 1276]
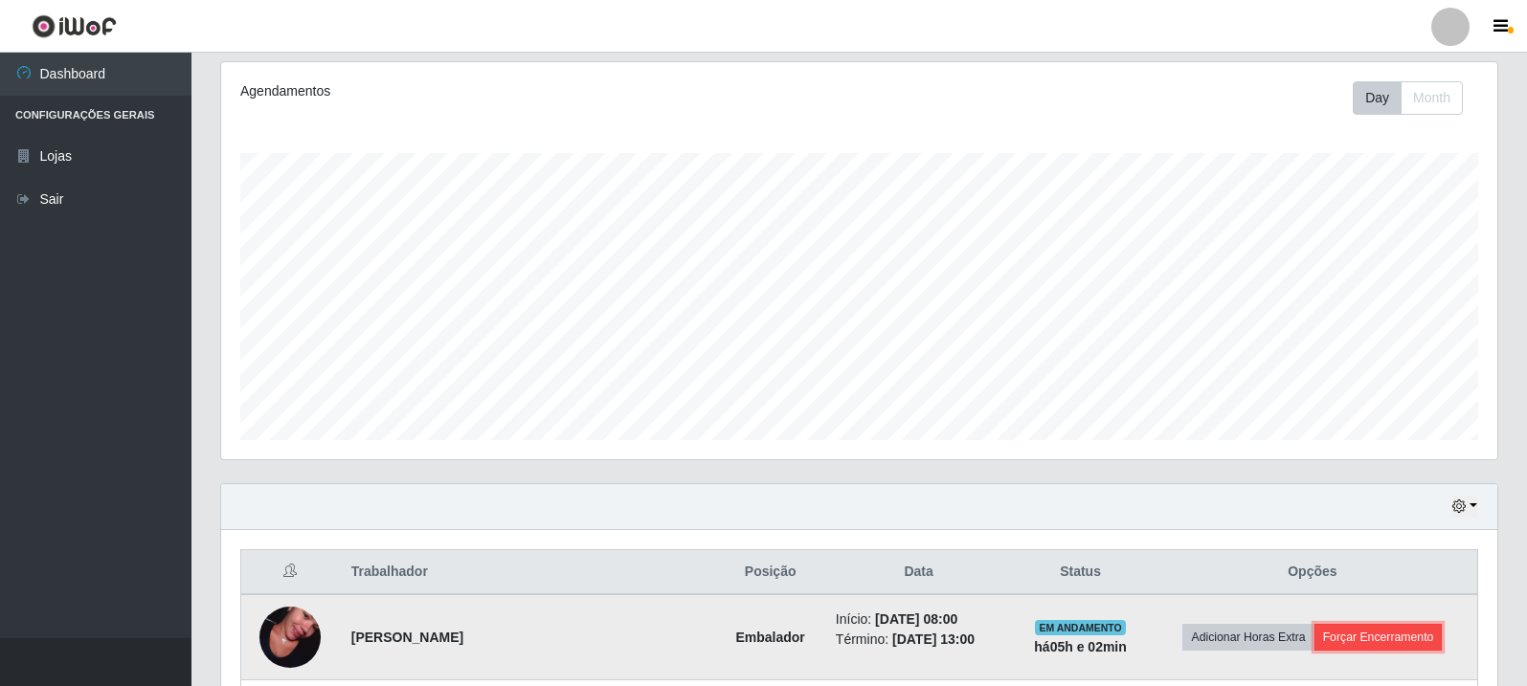
click at [1349, 630] on button "Forçar Encerramento" at bounding box center [1378, 637] width 128 height 27
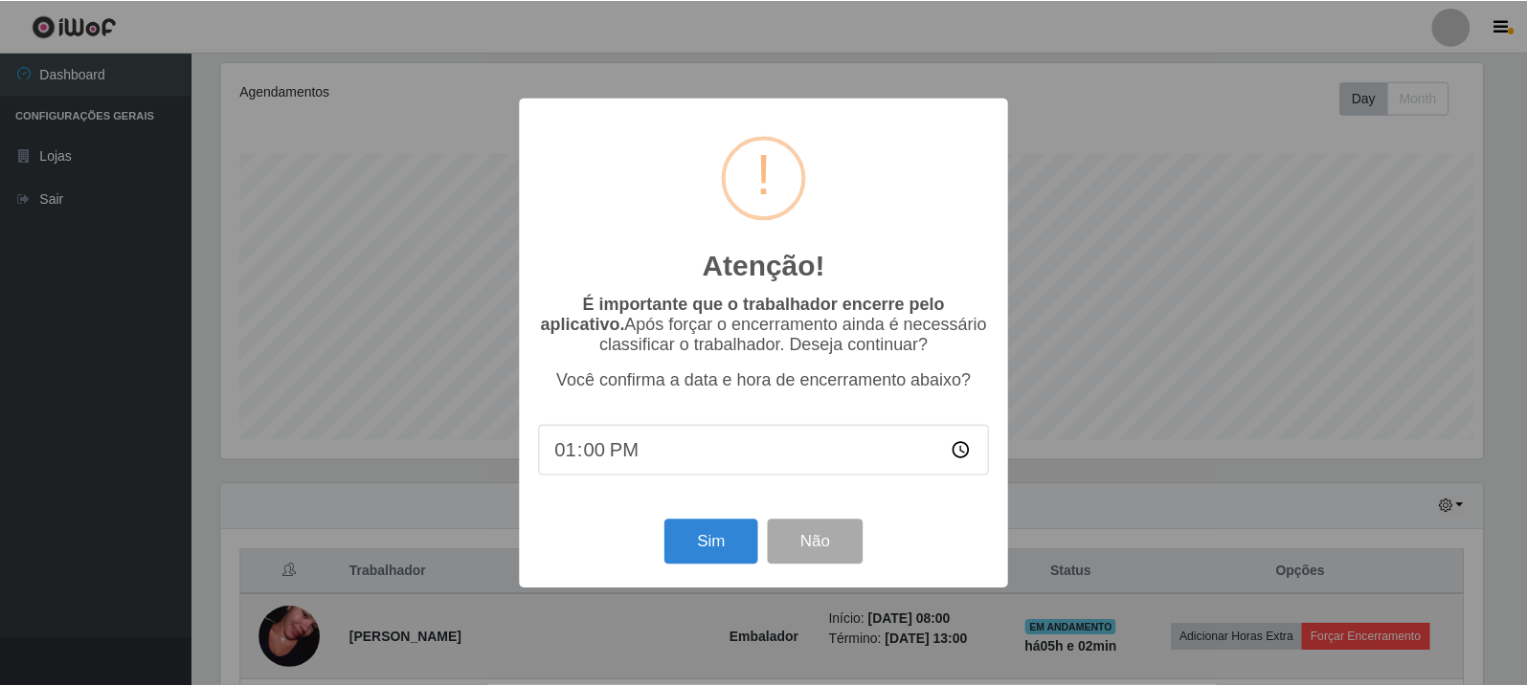
scroll to position [397, 1267]
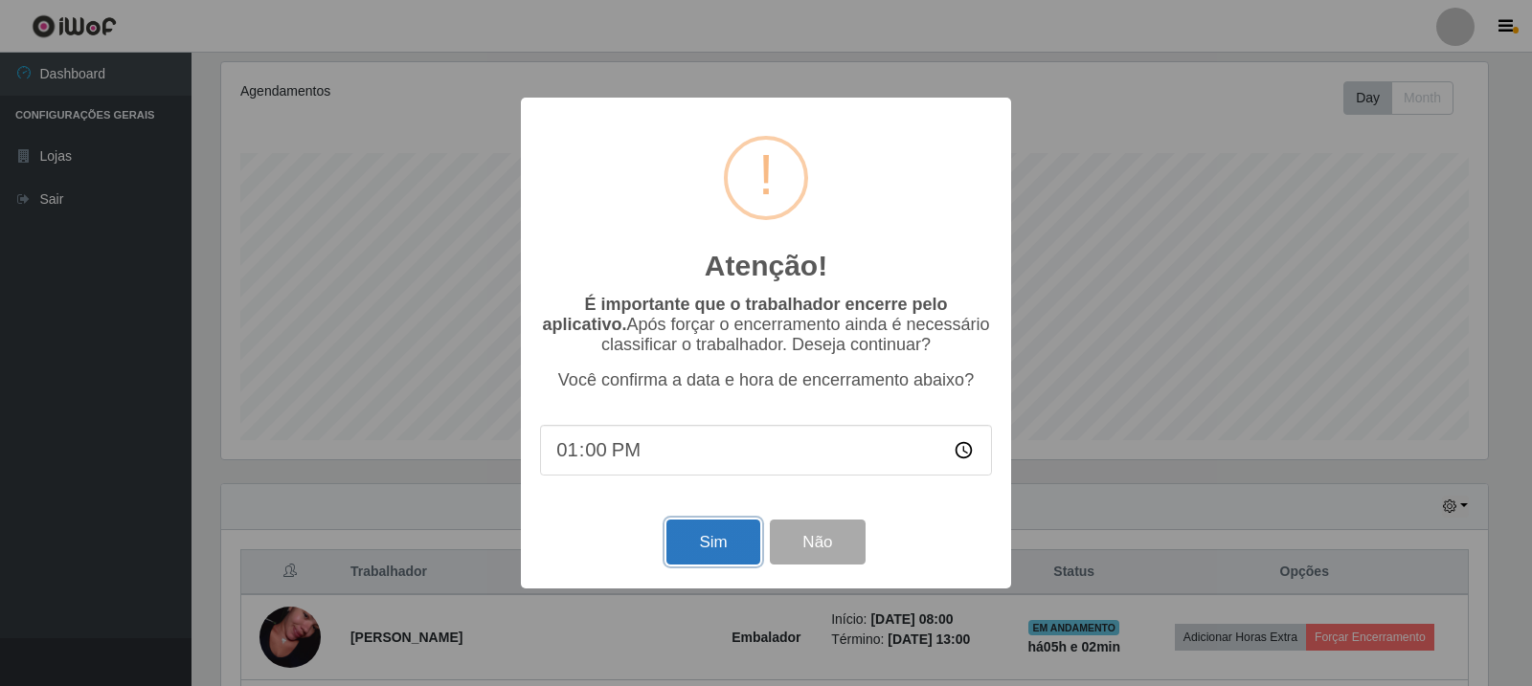
click at [725, 547] on button "Sim" at bounding box center [712, 542] width 93 height 45
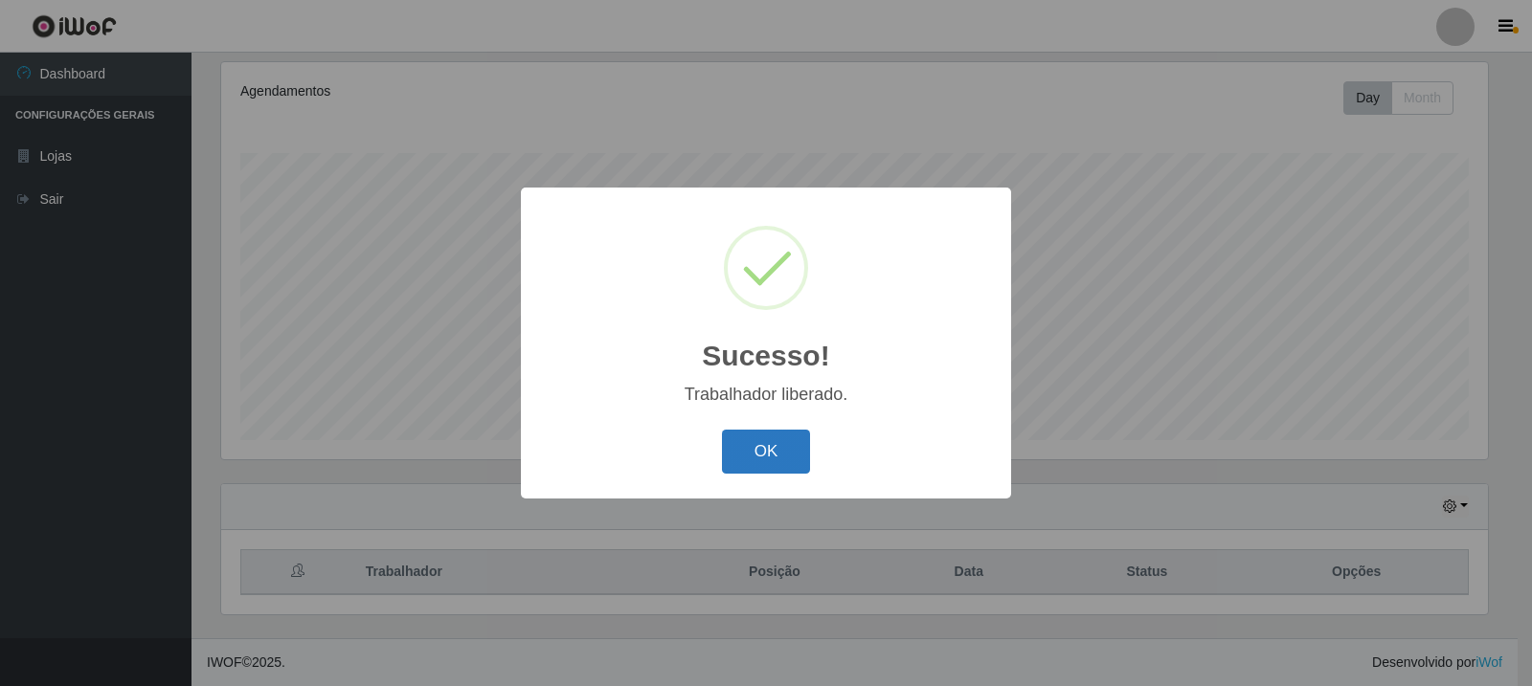
click at [766, 438] on button "OK" at bounding box center [766, 452] width 89 height 45
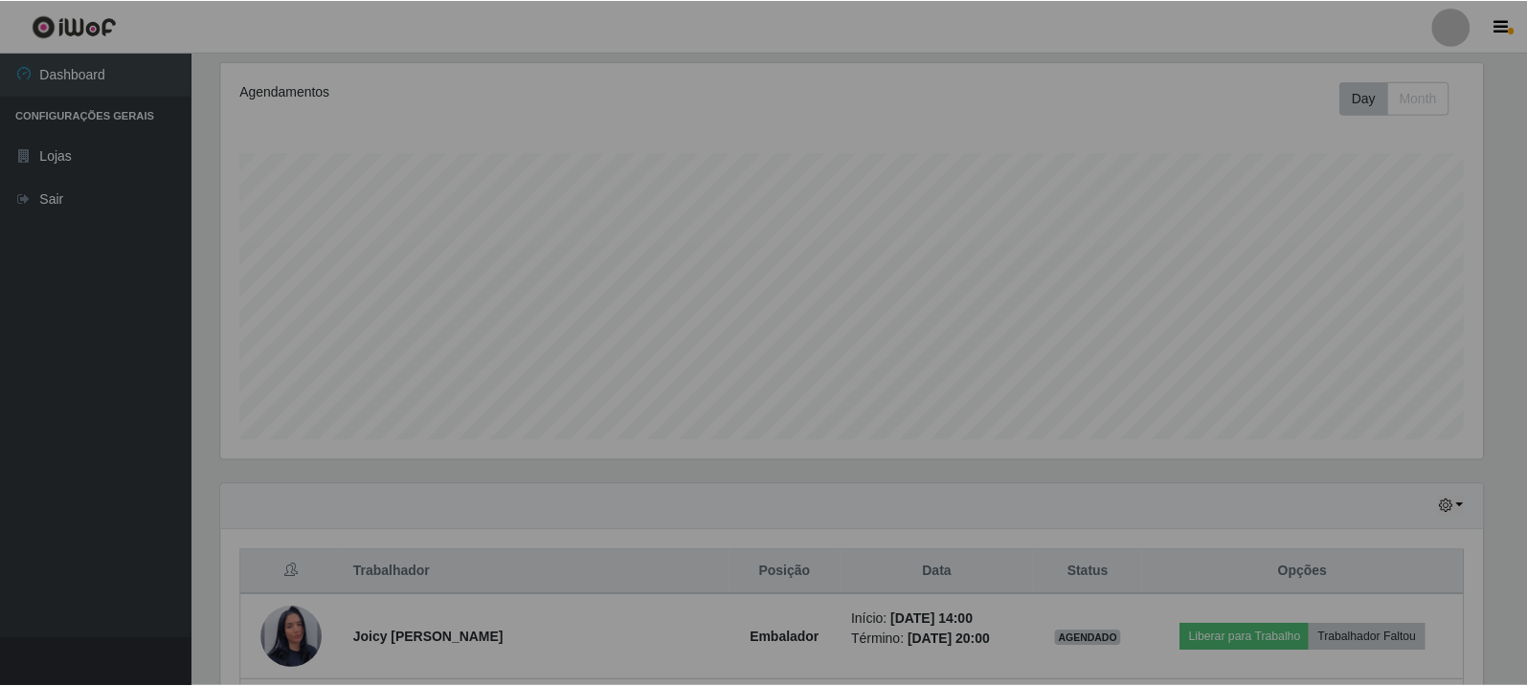
scroll to position [397, 1276]
